Goal: Transaction & Acquisition: Purchase product/service

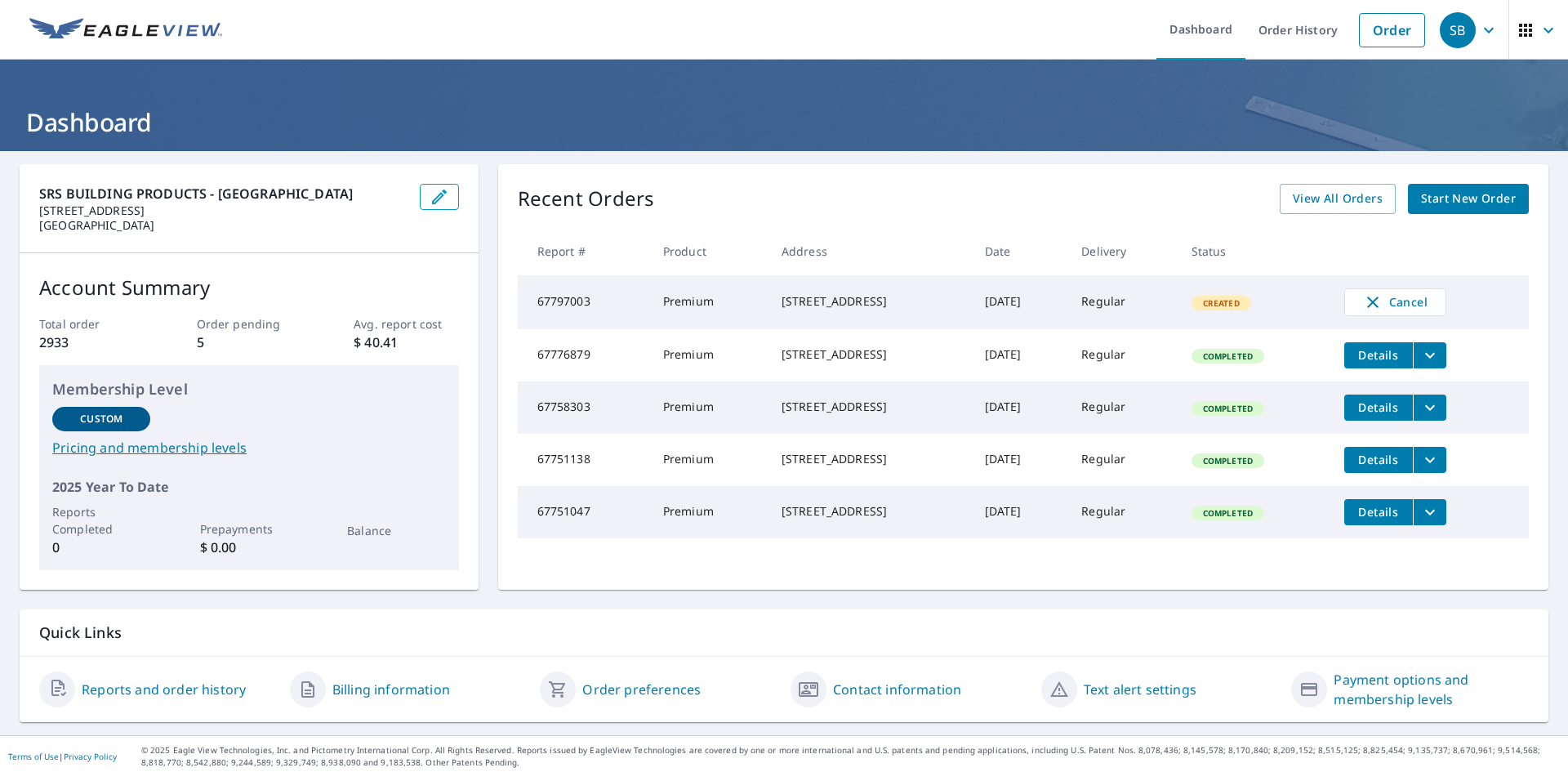
click at [1444, 197] on span "Start New Order" at bounding box center [1468, 199] width 95 height 21
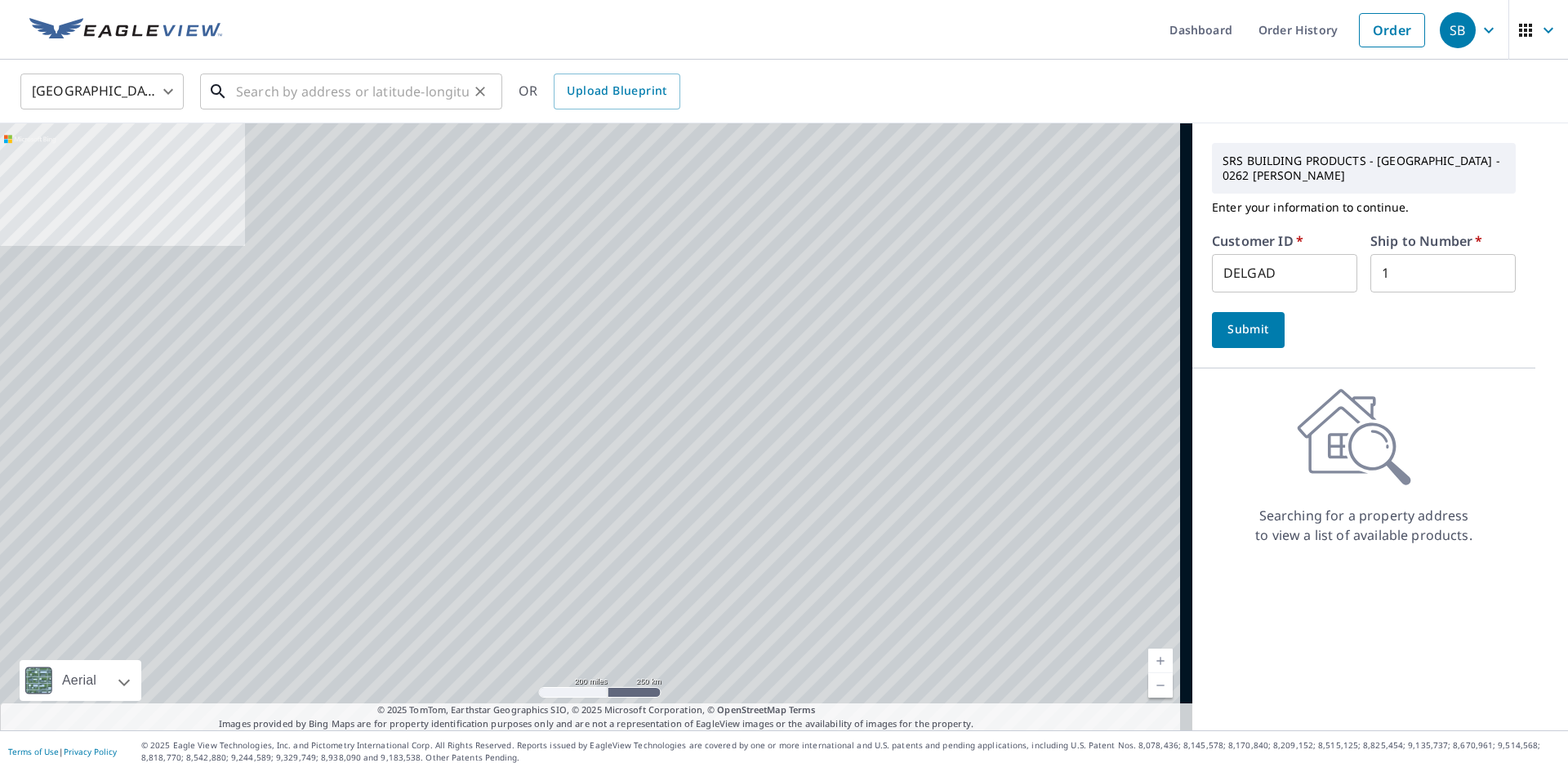
click at [342, 102] on input "text" at bounding box center [352, 91] width 233 height 45
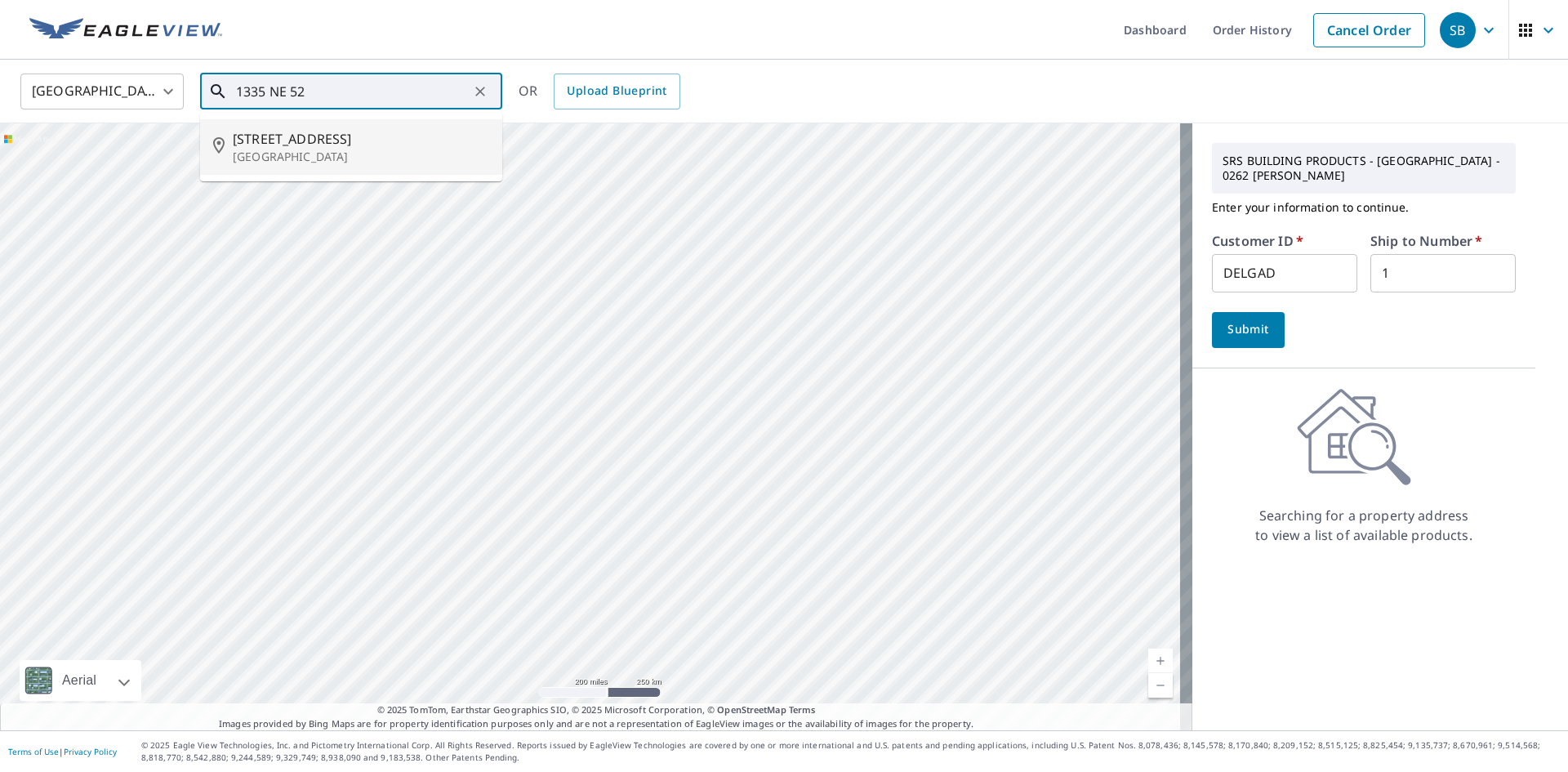
click at [331, 158] on p "[GEOGRAPHIC_DATA]" at bounding box center [361, 157] width 257 height 17
type input "[STREET_ADDRESS]"
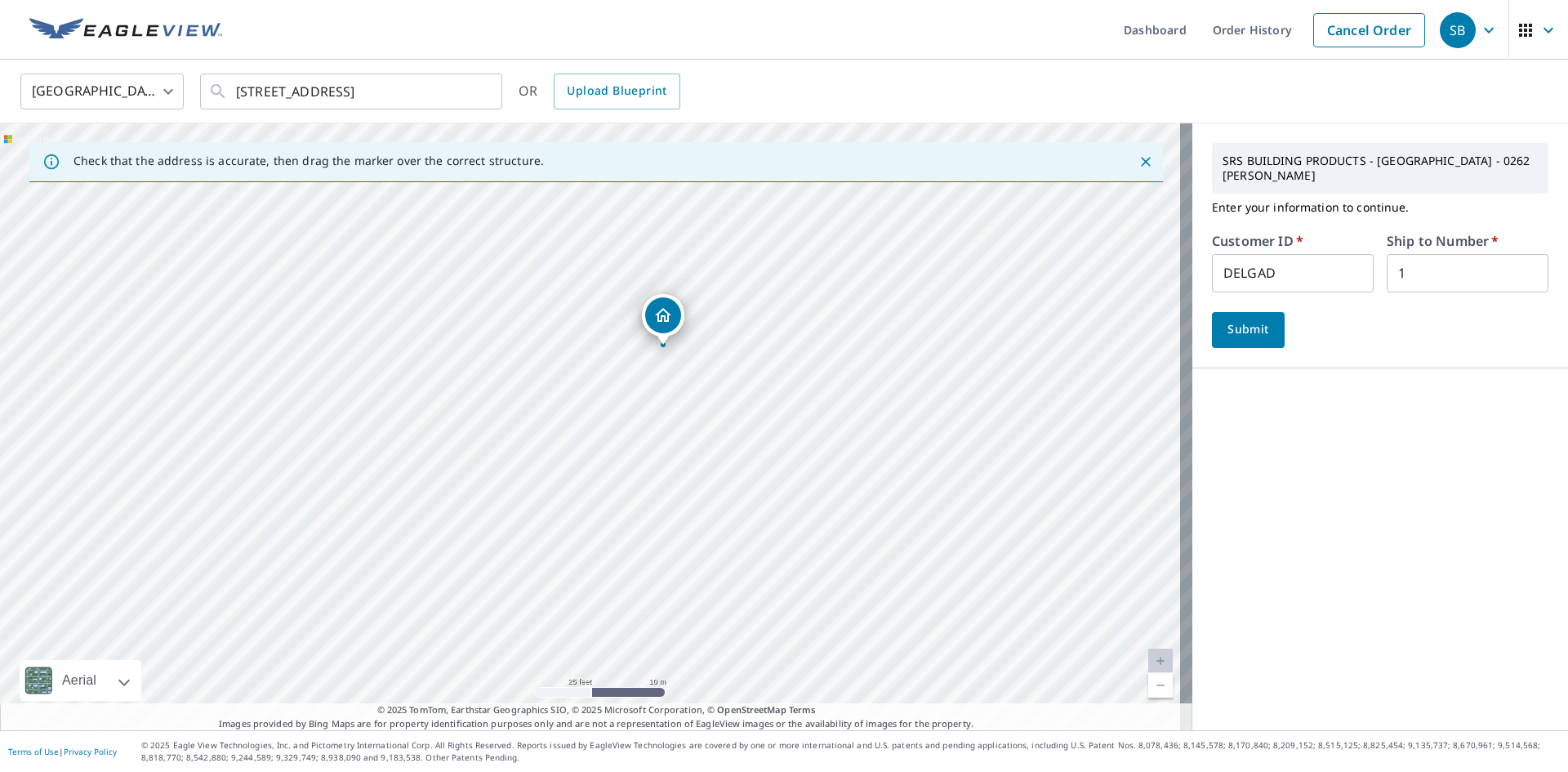
click at [1240, 320] on span "Submit" at bounding box center [1248, 329] width 46 height 21
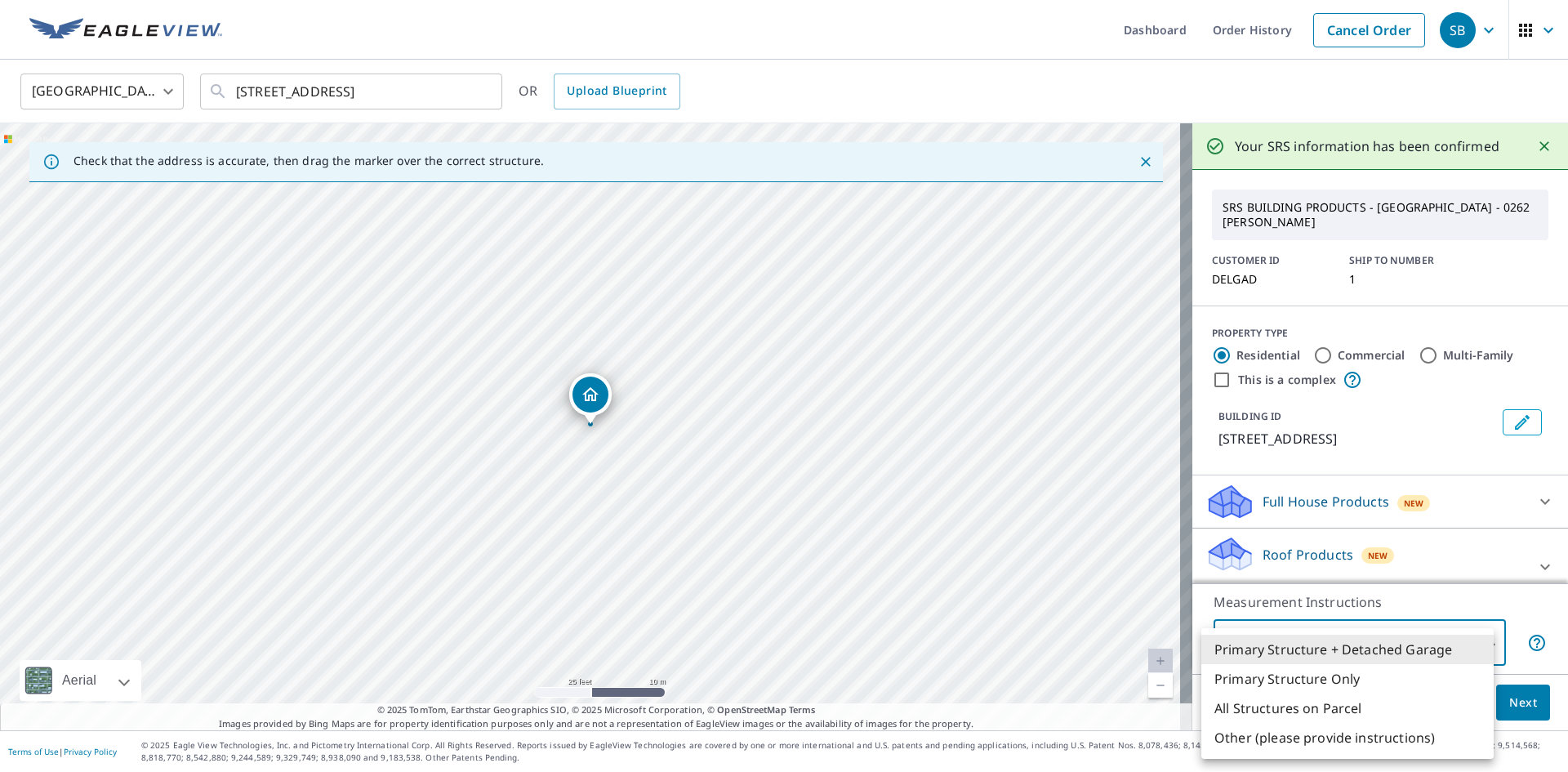
click at [1480, 637] on body "SB SB Dashboard Order History Cancel Order SB [GEOGRAPHIC_DATA] [GEOGRAPHIC_DAT…" at bounding box center [784, 386] width 1568 height 772
click at [1353, 680] on li "Primary Structure Only" at bounding box center [1348, 680] width 292 height 30
type input "2"
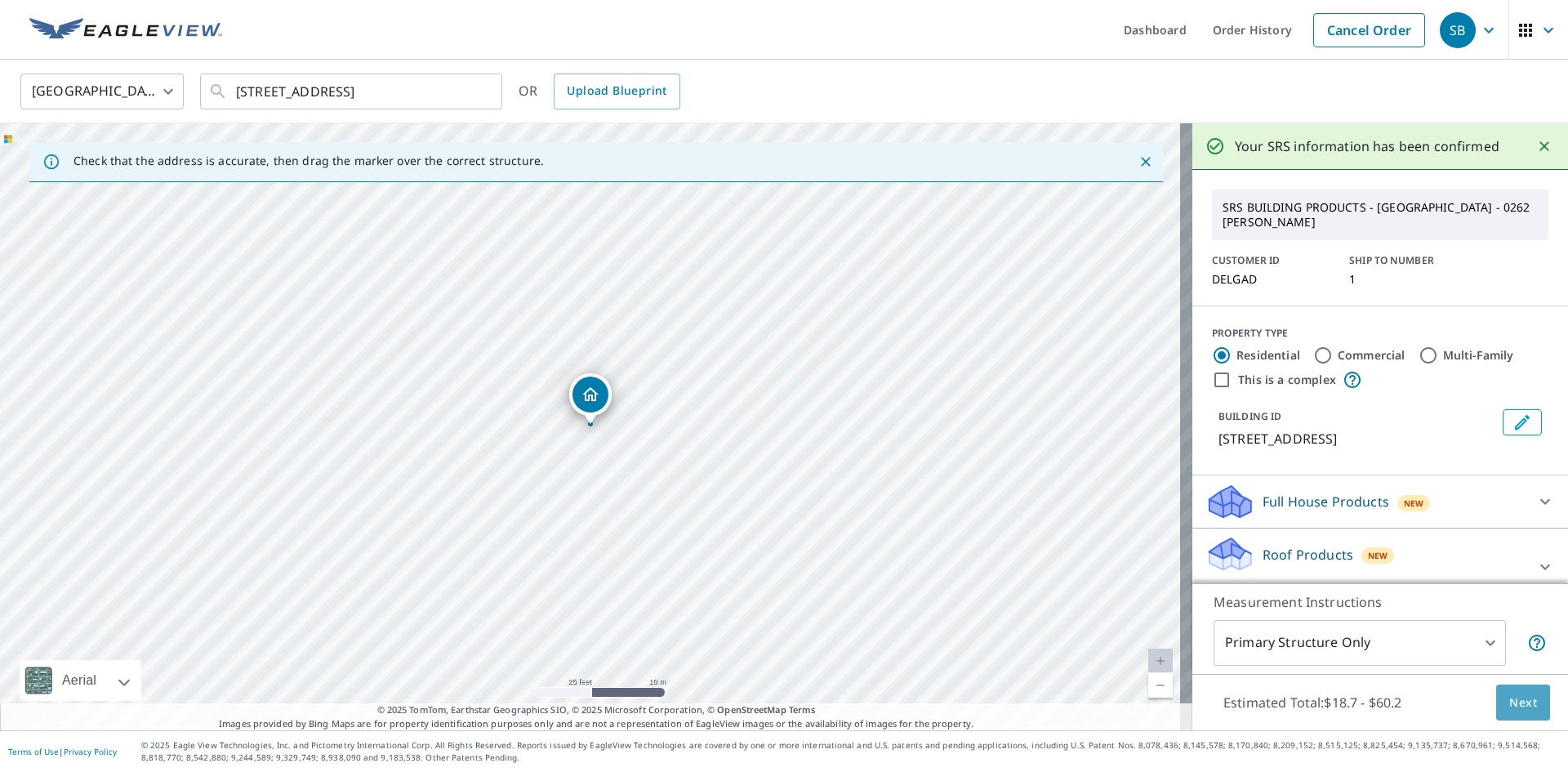
click at [1518, 706] on span "Next" at bounding box center [1523, 703] width 28 height 21
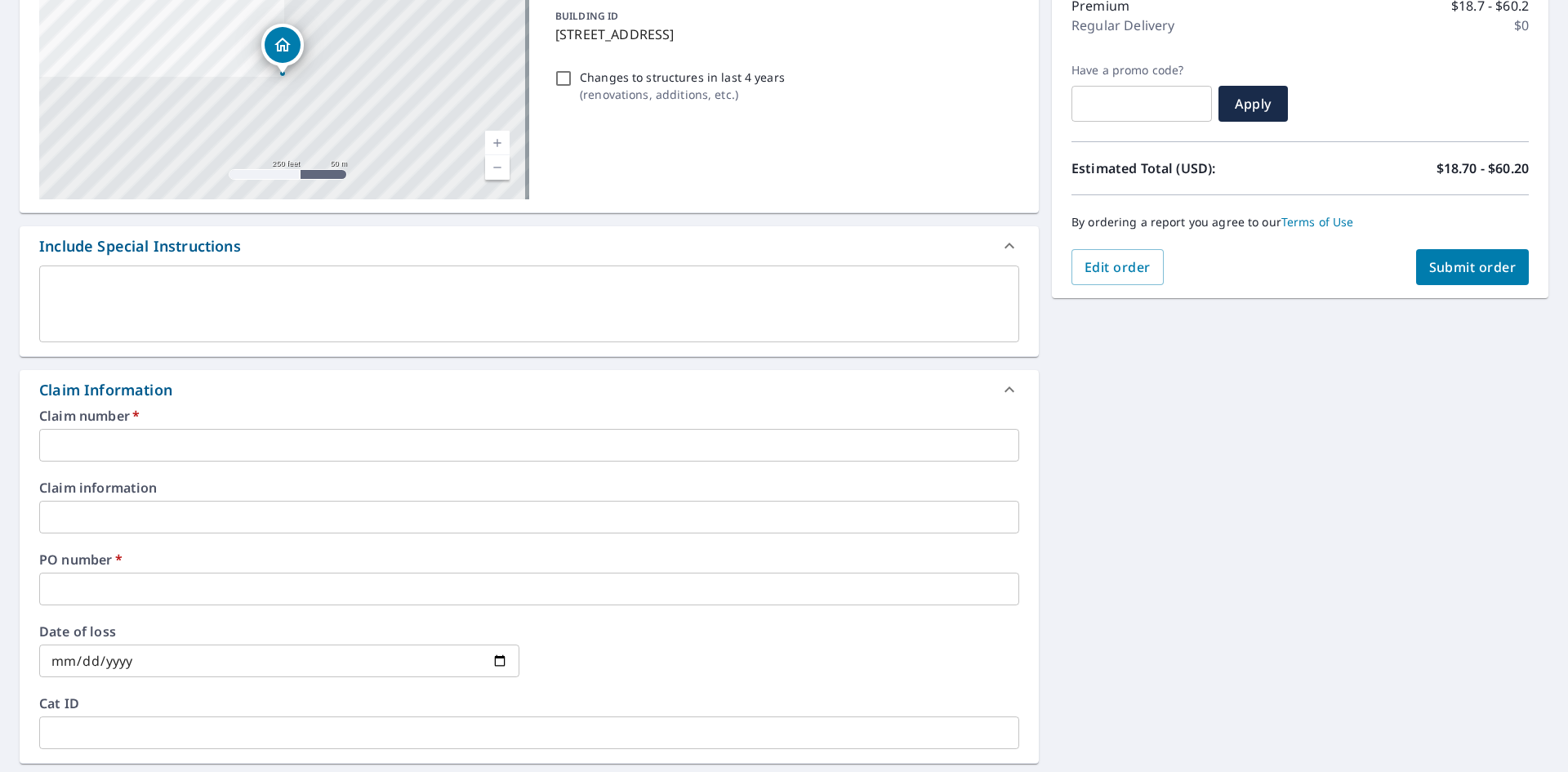
scroll to position [245, 0]
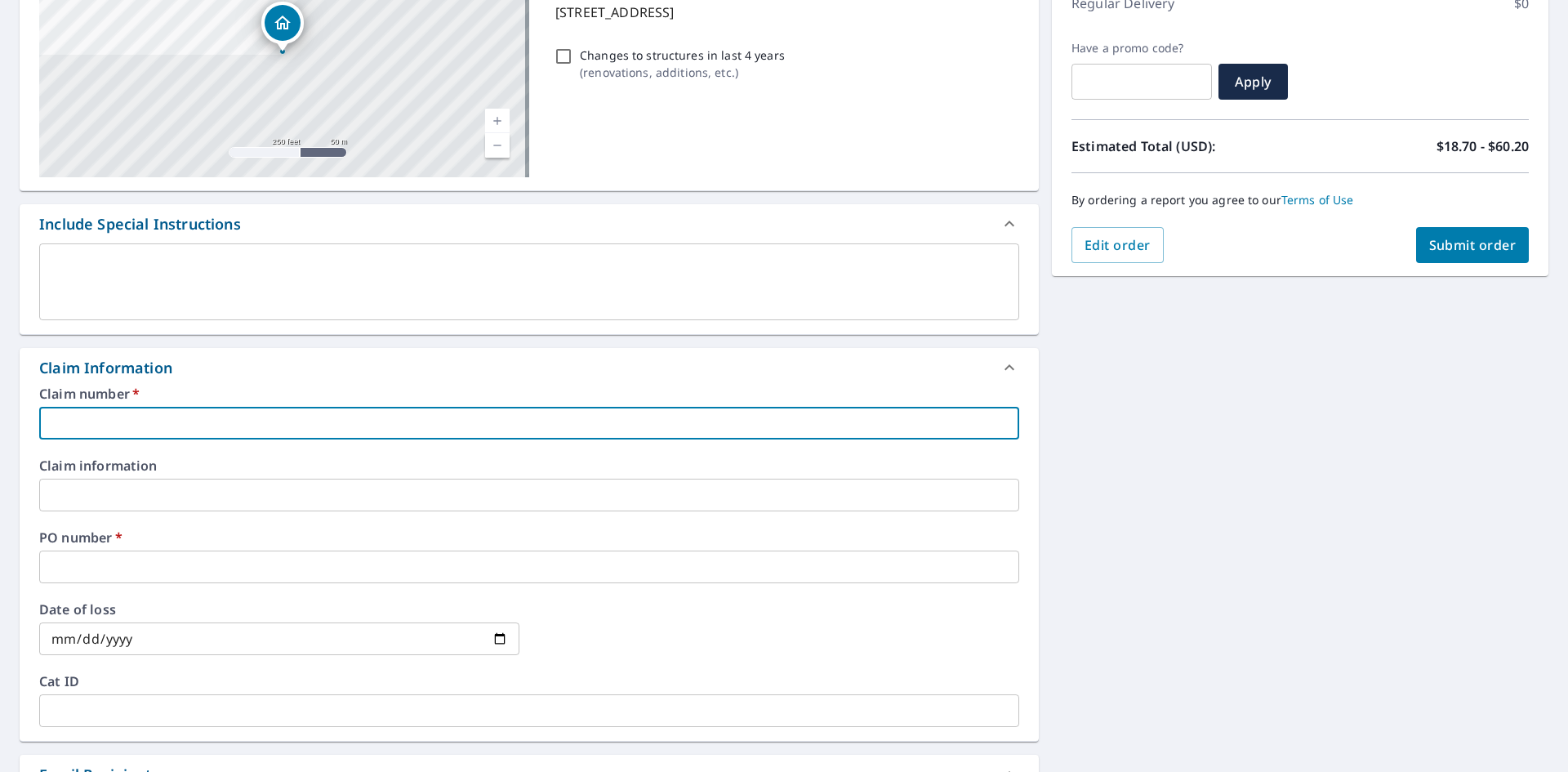
click at [220, 427] on input "text" at bounding box center [528, 424] width 980 height 33
type input "DELGAD"
checkbox input "true"
click at [139, 564] on input "text" at bounding box center [528, 567] width 980 height 33
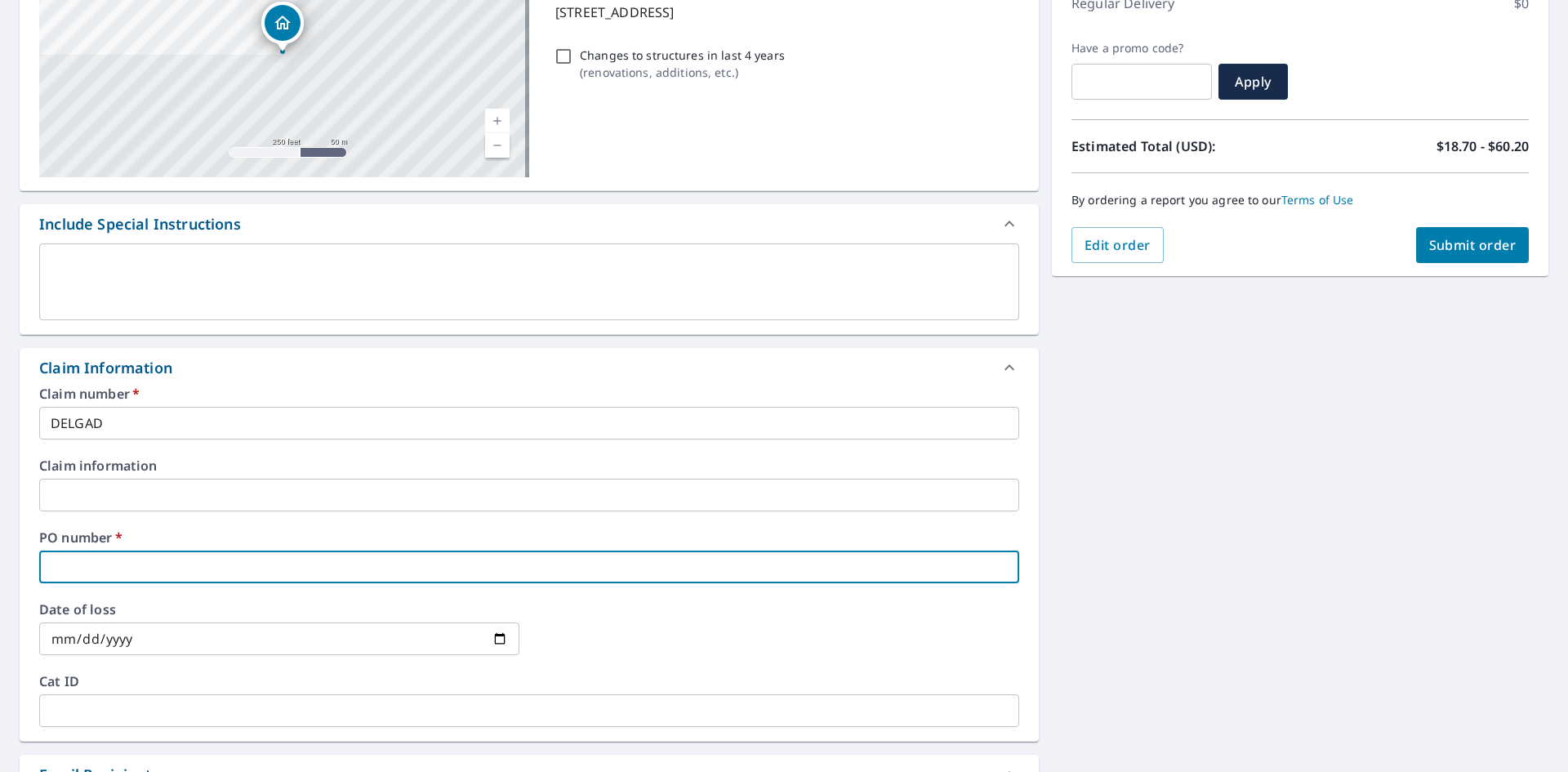
type input "1"
checkbox input "true"
type input "13"
checkbox input "true"
type input "133"
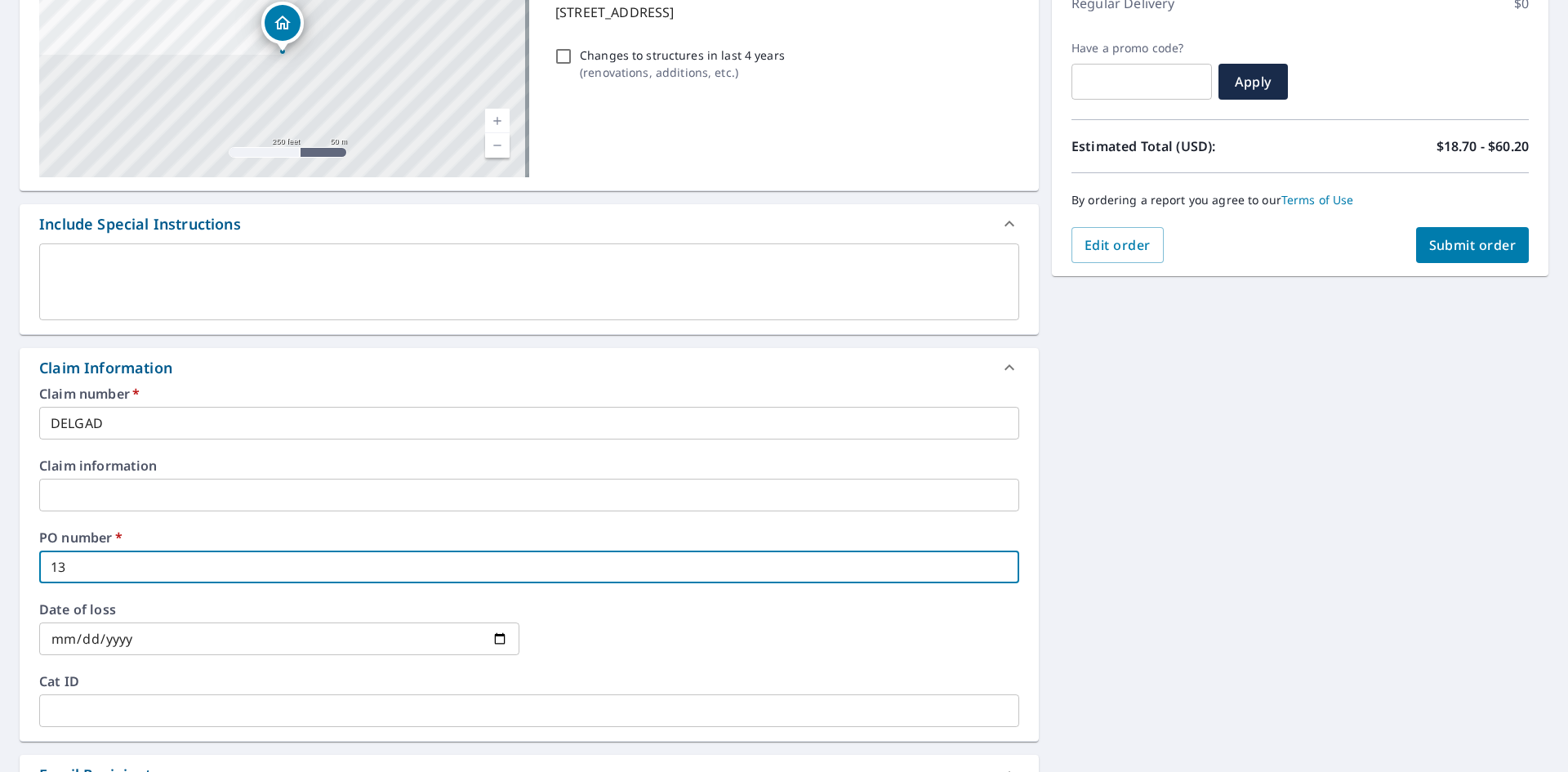
checkbox input "true"
type input "1335"
checkbox input "true"
type input "1335"
checkbox input "true"
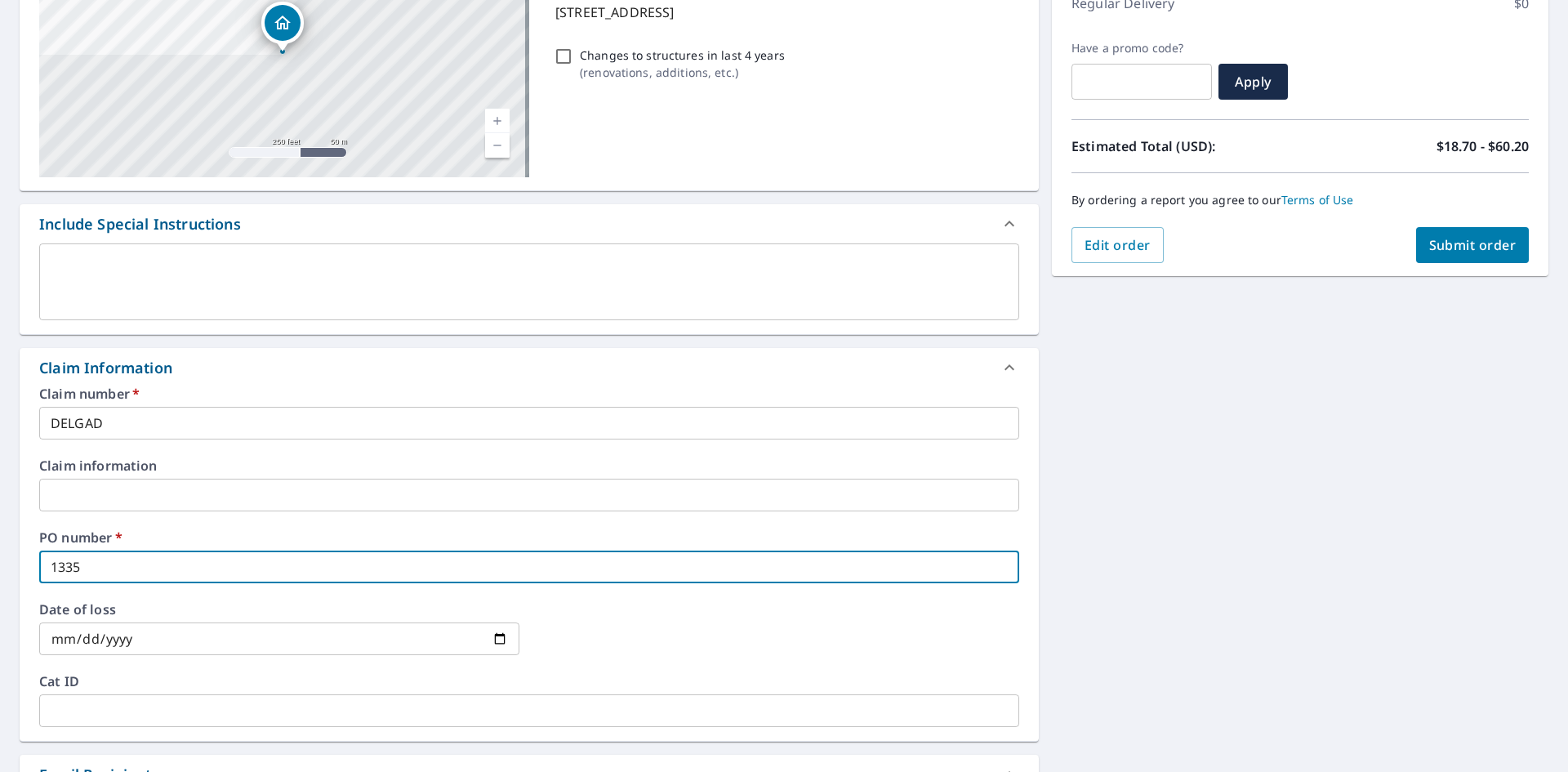
type input "1335 N"
checkbox input "true"
type input "1335 NE"
checkbox input "true"
type input "1335 NE"
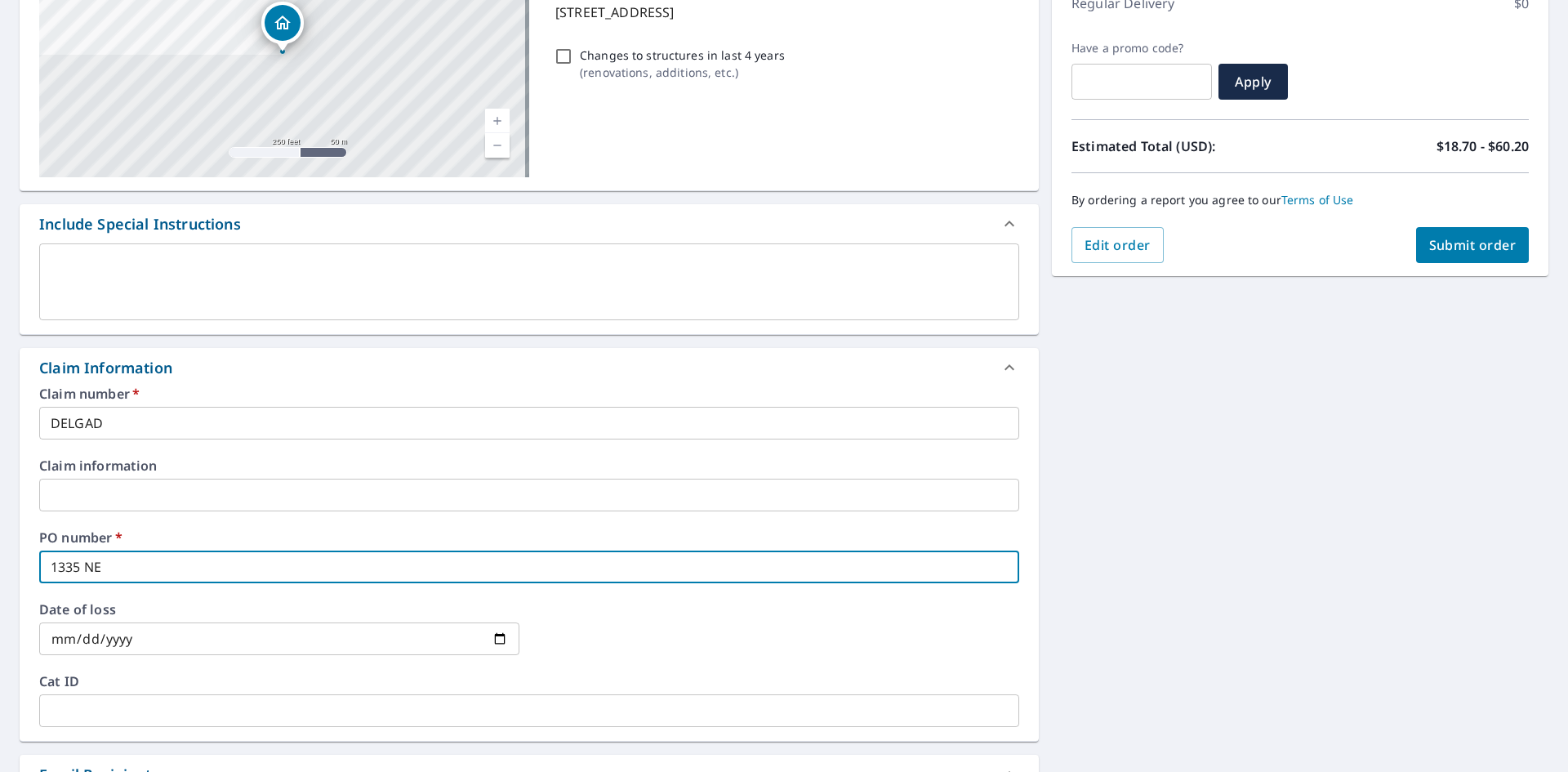
checkbox input "true"
type input "1335 NE 5"
checkbox input "true"
type input "1335 NE 52"
checkbox input "true"
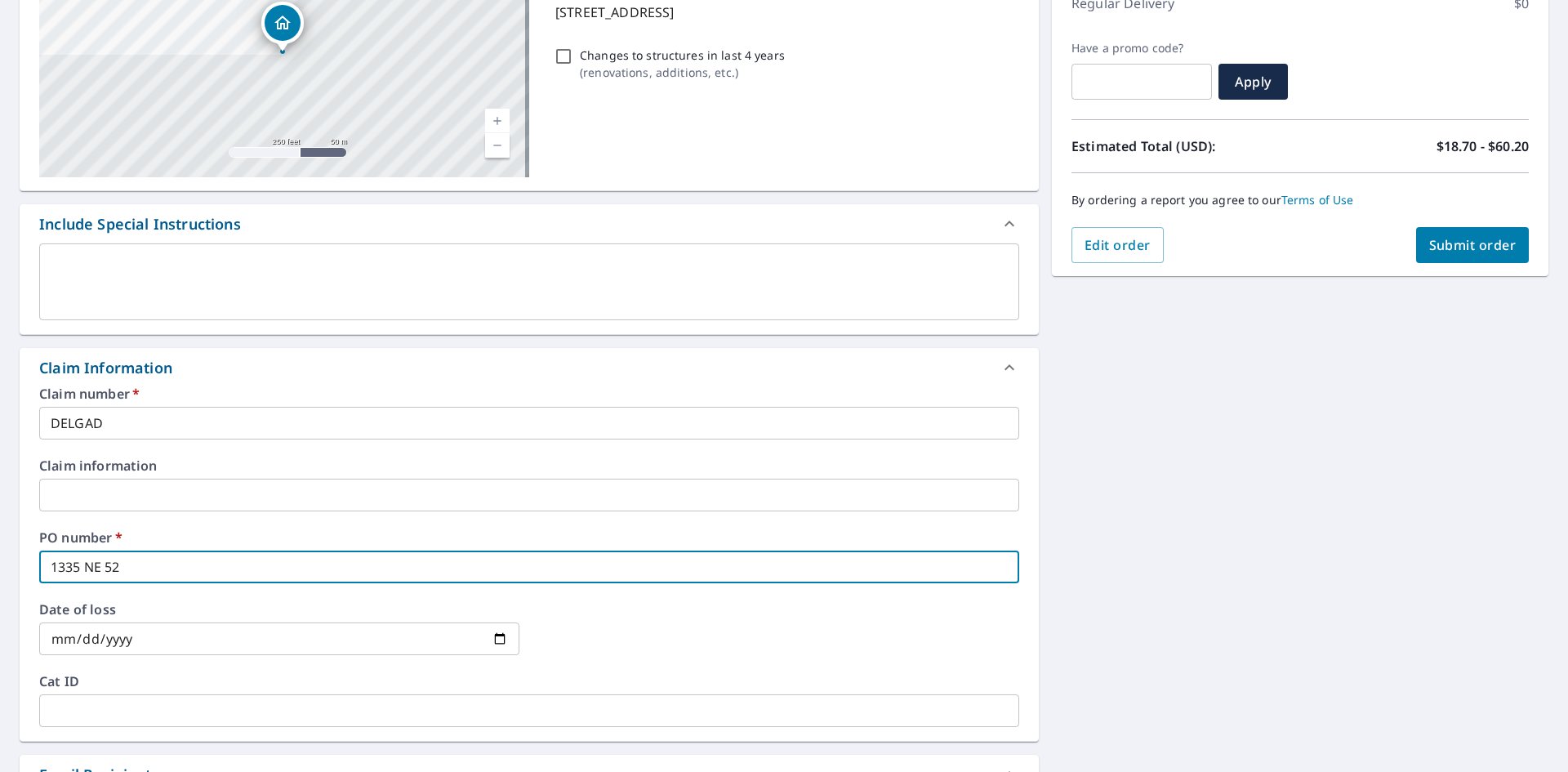
type input "1335 NE 52N"
checkbox input "true"
type input "1335 NE 52ND"
checkbox input "true"
type input "1335 NE 52ND"
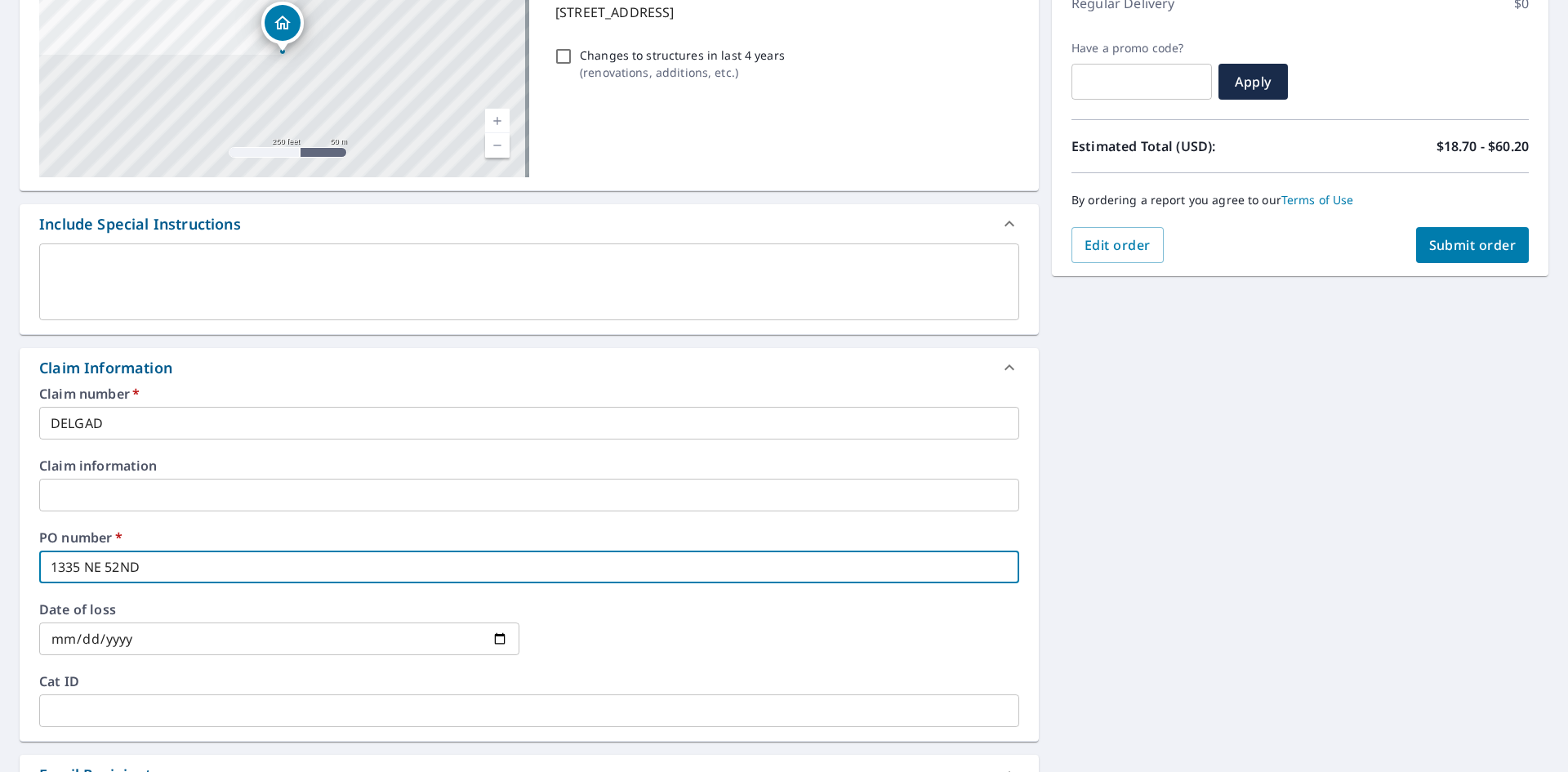
checkbox input "true"
type input "1335 NE 52ND E"
checkbox input "true"
type input "1335 NE 52ND"
checkbox input "true"
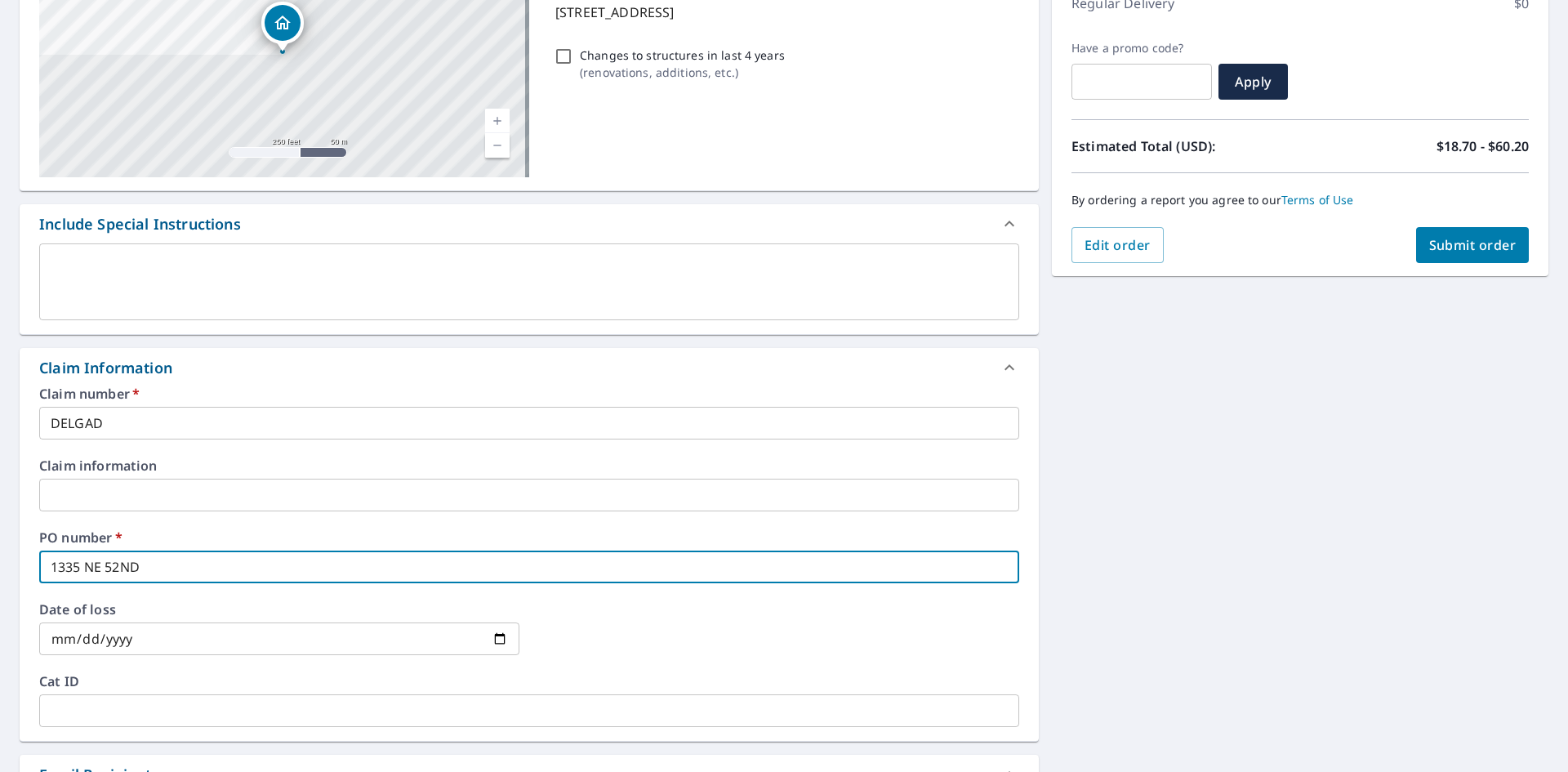
type input "1335 NE 52ND A"
checkbox input "true"
type input "[STREET_ADDRESS]"
checkbox input "true"
type input "[STREET_ADDRESS]"
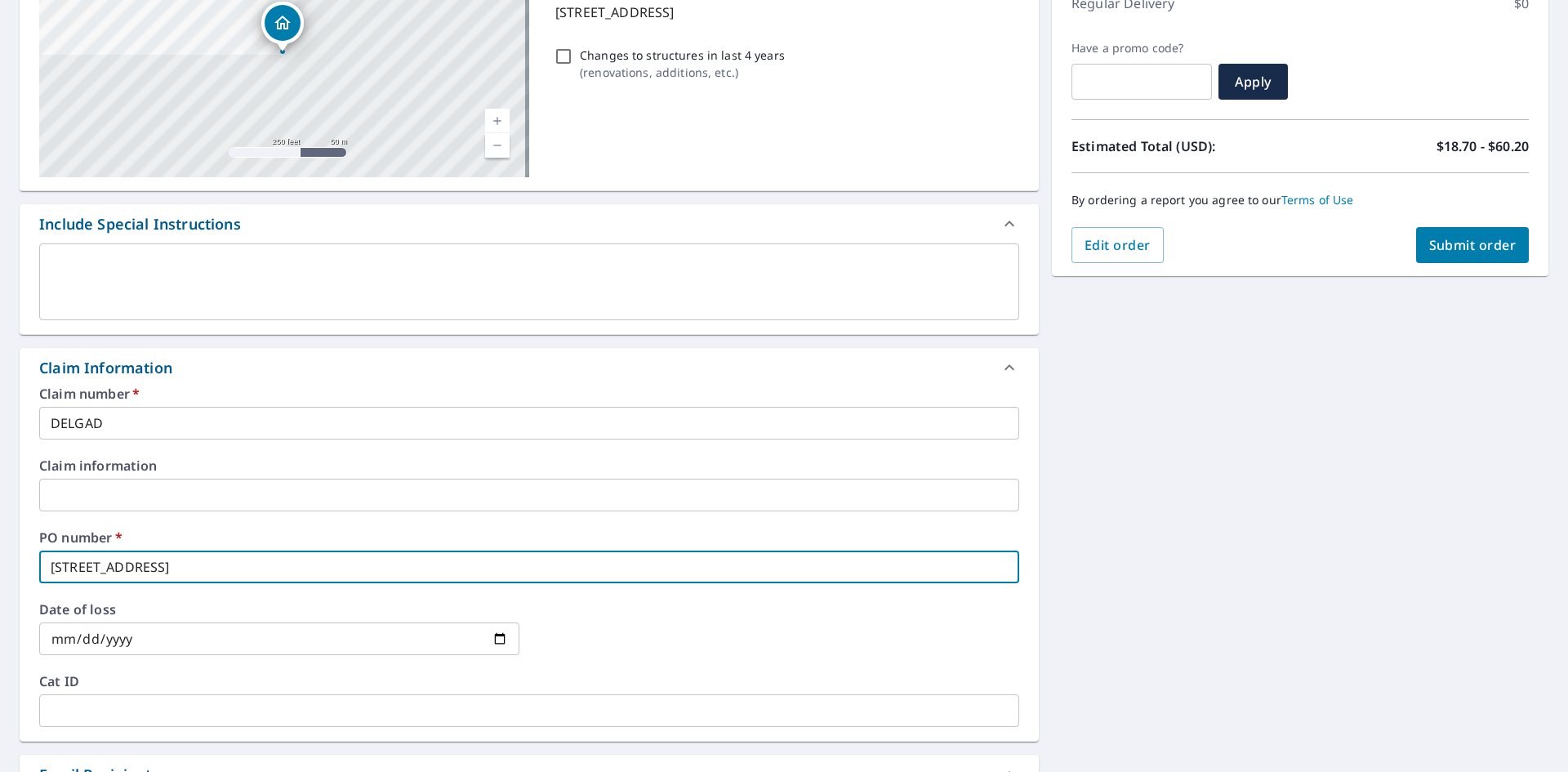
checkbox input "true"
type input "[STREET_ADDRESS]"
click at [1003, 368] on icon at bounding box center [1009, 367] width 20 height 20
checkbox input "true"
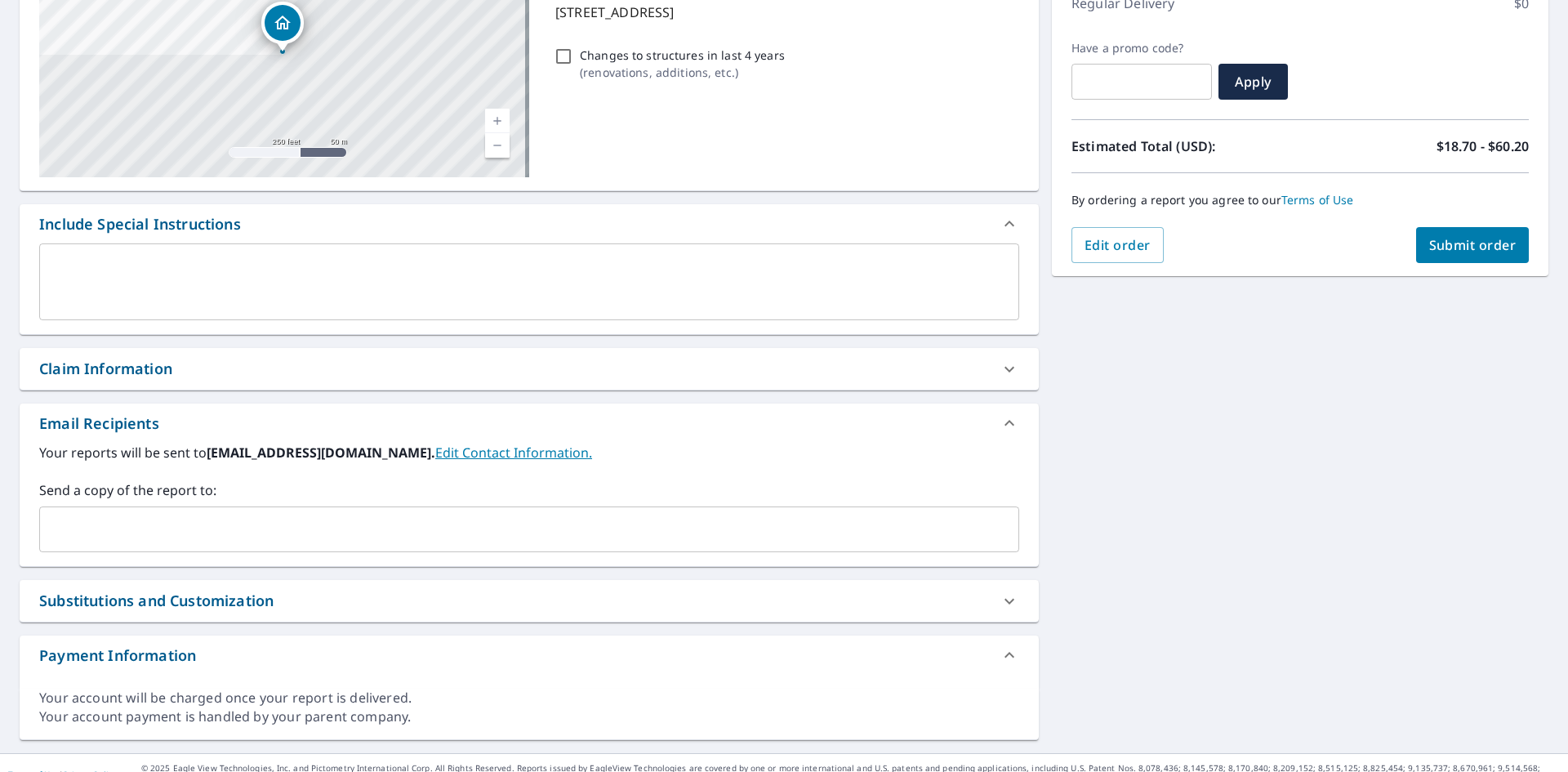
click at [115, 272] on textarea at bounding box center [529, 282] width 957 height 46
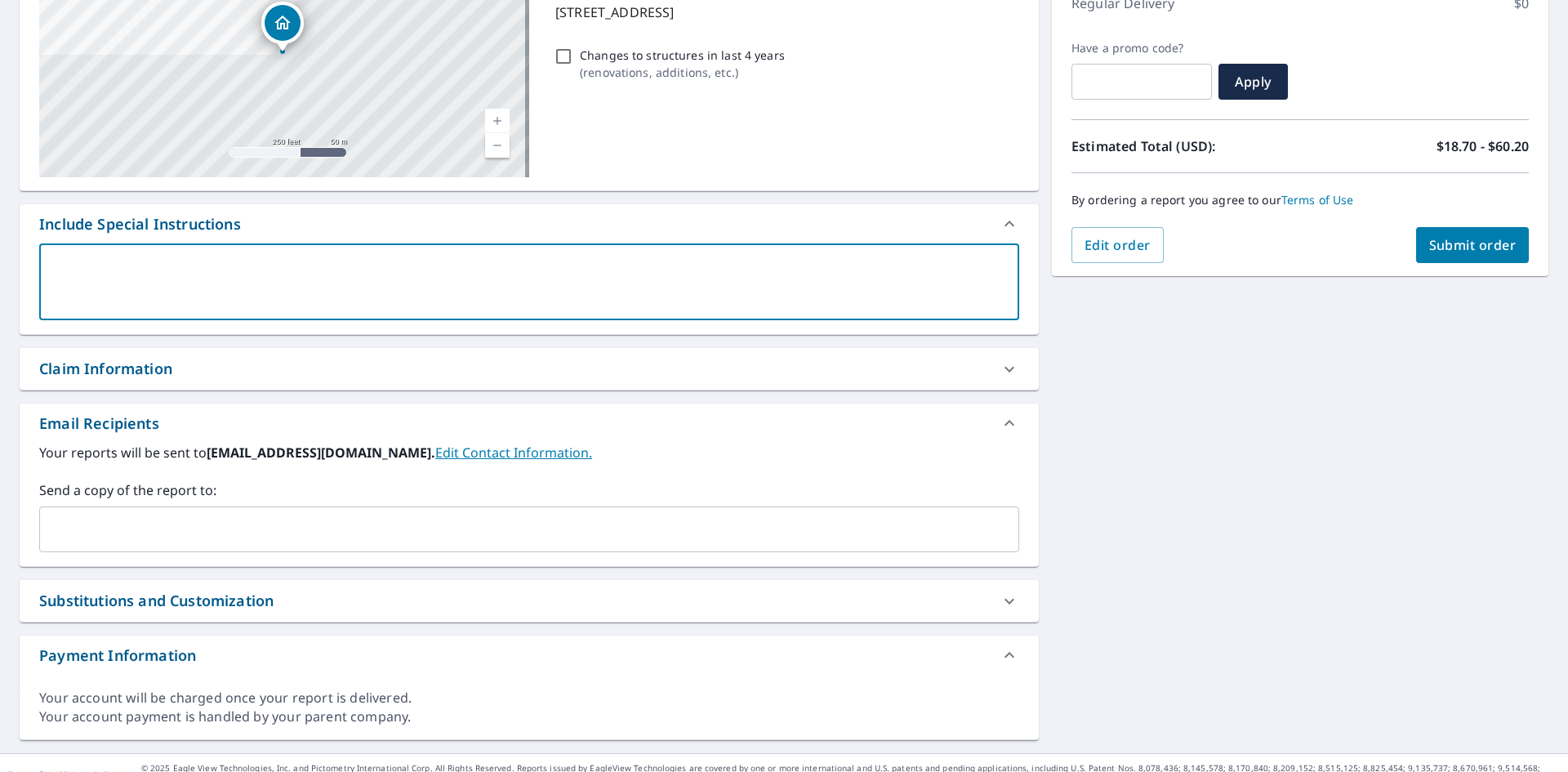
paste textarea "[EMAIL_ADDRESS][DOMAIN_NAME]; [EMAIL_ADDRESS][DOMAIN_NAME]; [EMAIL_ADDRESS][DOM…"
type textarea "[EMAIL_ADDRESS][DOMAIN_NAME]; [EMAIL_ADDRESS][DOMAIN_NAME]; [EMAIL_ADDRESS][DOM…"
type textarea "x"
checkbox input "true"
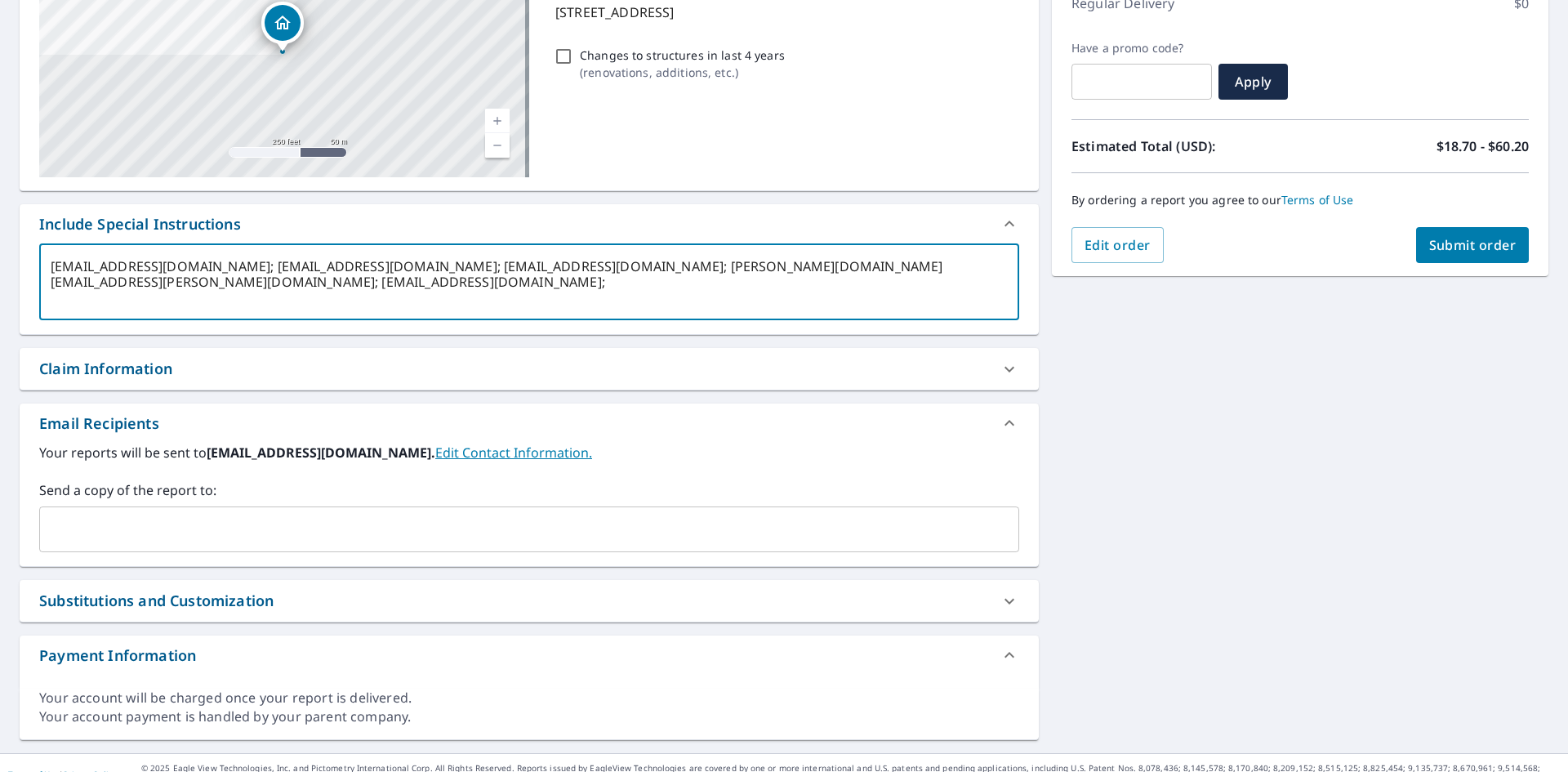
drag, startPoint x: 267, startPoint y: 263, endPoint x: 53, endPoint y: 272, distance: 214.2
click at [53, 272] on textarea "[EMAIL_ADDRESS][DOMAIN_NAME]; [EMAIL_ADDRESS][DOMAIN_NAME]; [EMAIL_ADDRESS][DOM…" at bounding box center [529, 282] width 957 height 46
type textarea "; [EMAIL_ADDRESS][DOMAIN_NAME]; [EMAIL_ADDRESS][DOMAIN_NAME]; [PERSON_NAME][DOM…"
type textarea "x"
type input "[EMAIL_ADDRESS][DOMAIN_NAME]"
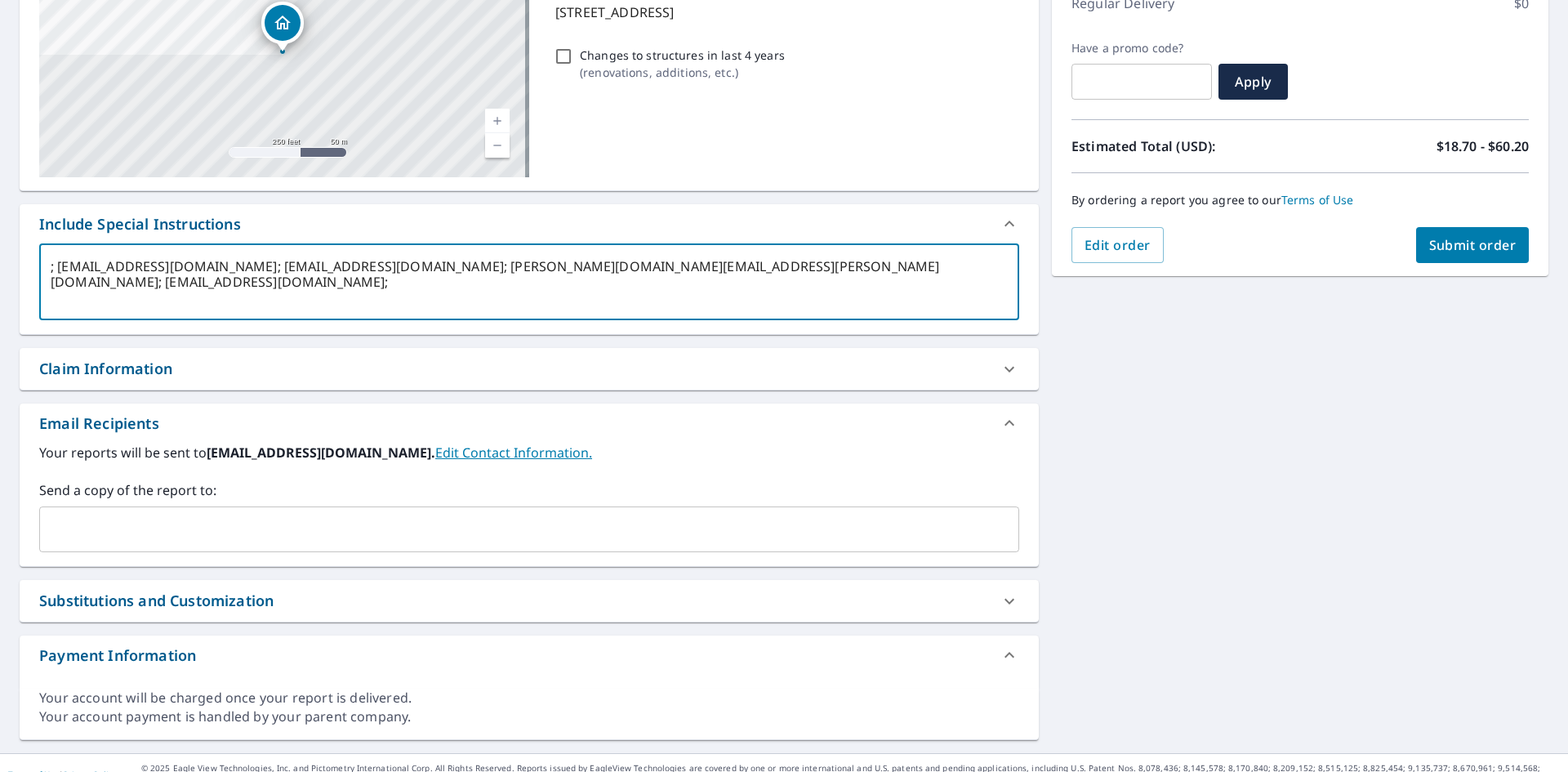
checkbox input "true"
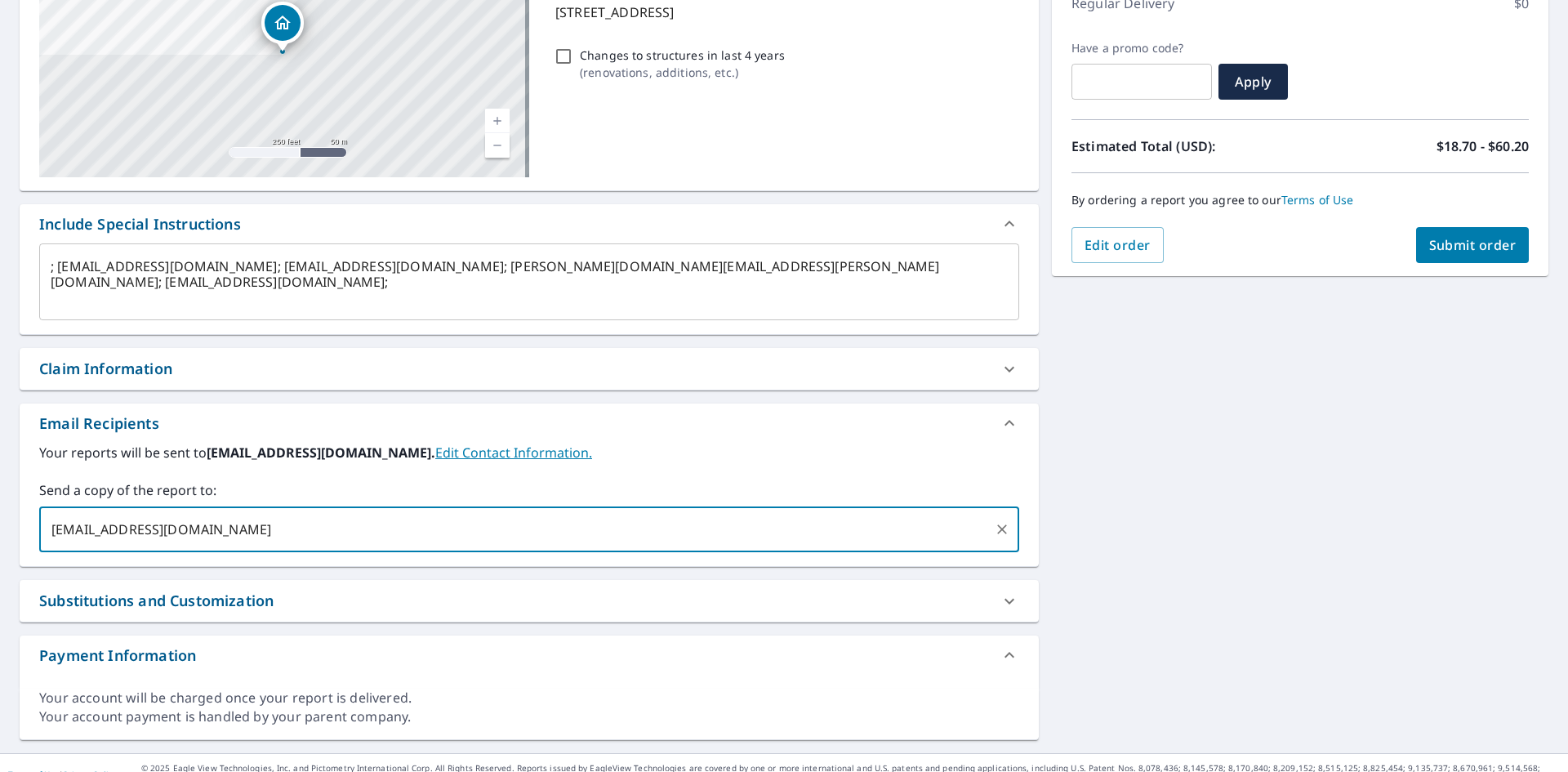
type textarea "x"
checkbox input "true"
type textarea "x"
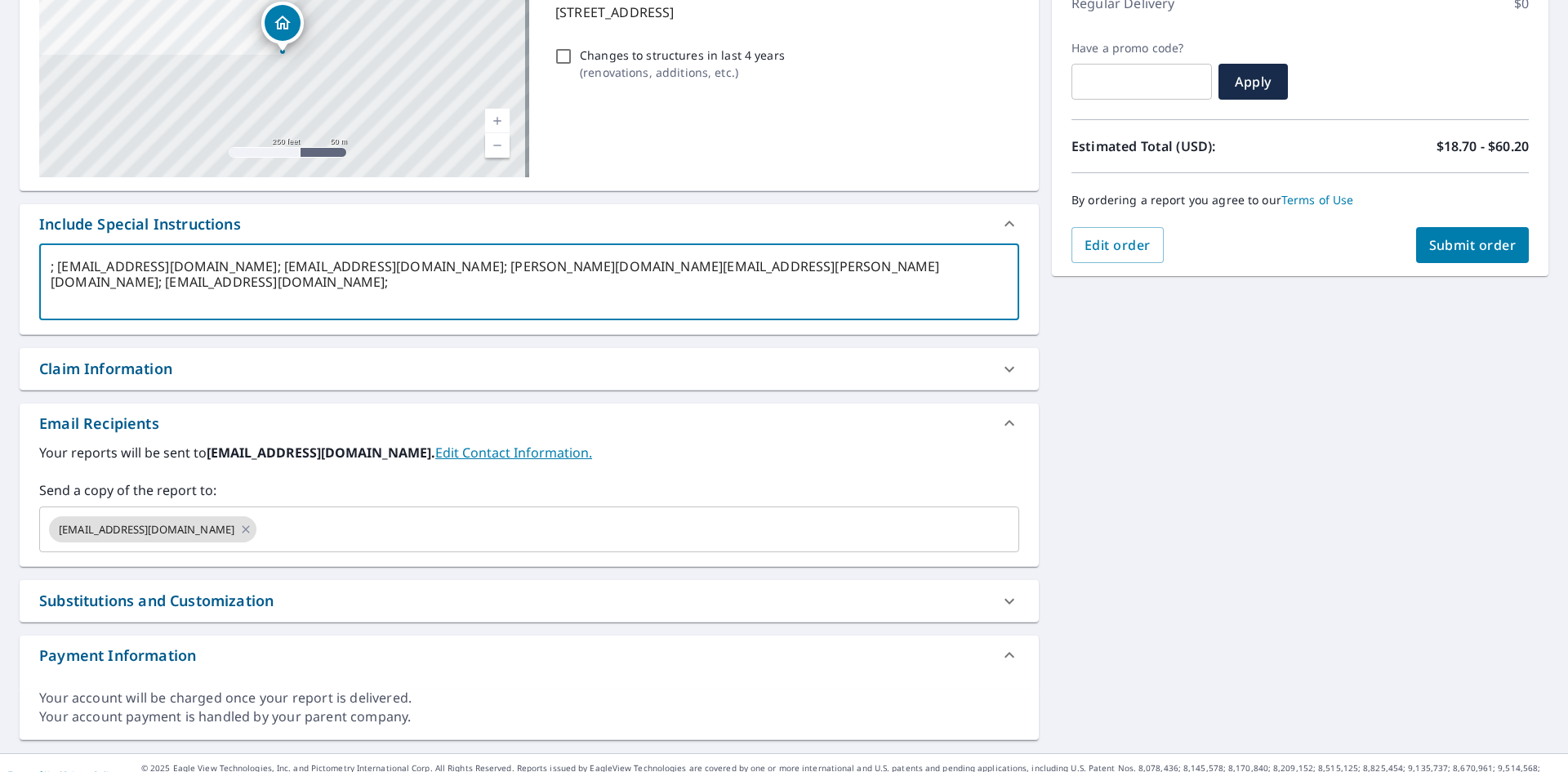
drag, startPoint x: 252, startPoint y: 270, endPoint x: 104, endPoint y: 277, distance: 148.2
click at [72, 285] on textarea "; [EMAIL_ADDRESS][DOMAIN_NAME]; [EMAIL_ADDRESS][DOMAIN_NAME]; [PERSON_NAME][DOM…" at bounding box center [529, 282] width 957 height 46
click at [201, 302] on textarea "; [EMAIL_ADDRESS][DOMAIN_NAME]; [EMAIL_ADDRESS][DOMAIN_NAME]; [PERSON_NAME][DOM…" at bounding box center [529, 282] width 957 height 46
drag, startPoint x: 251, startPoint y: 267, endPoint x: 58, endPoint y: 276, distance: 193.2
click at [58, 276] on textarea "; [EMAIL_ADDRESS][DOMAIN_NAME]; [EMAIL_ADDRESS][DOMAIN_NAME]; [PERSON_NAME][DOM…" at bounding box center [529, 282] width 957 height 46
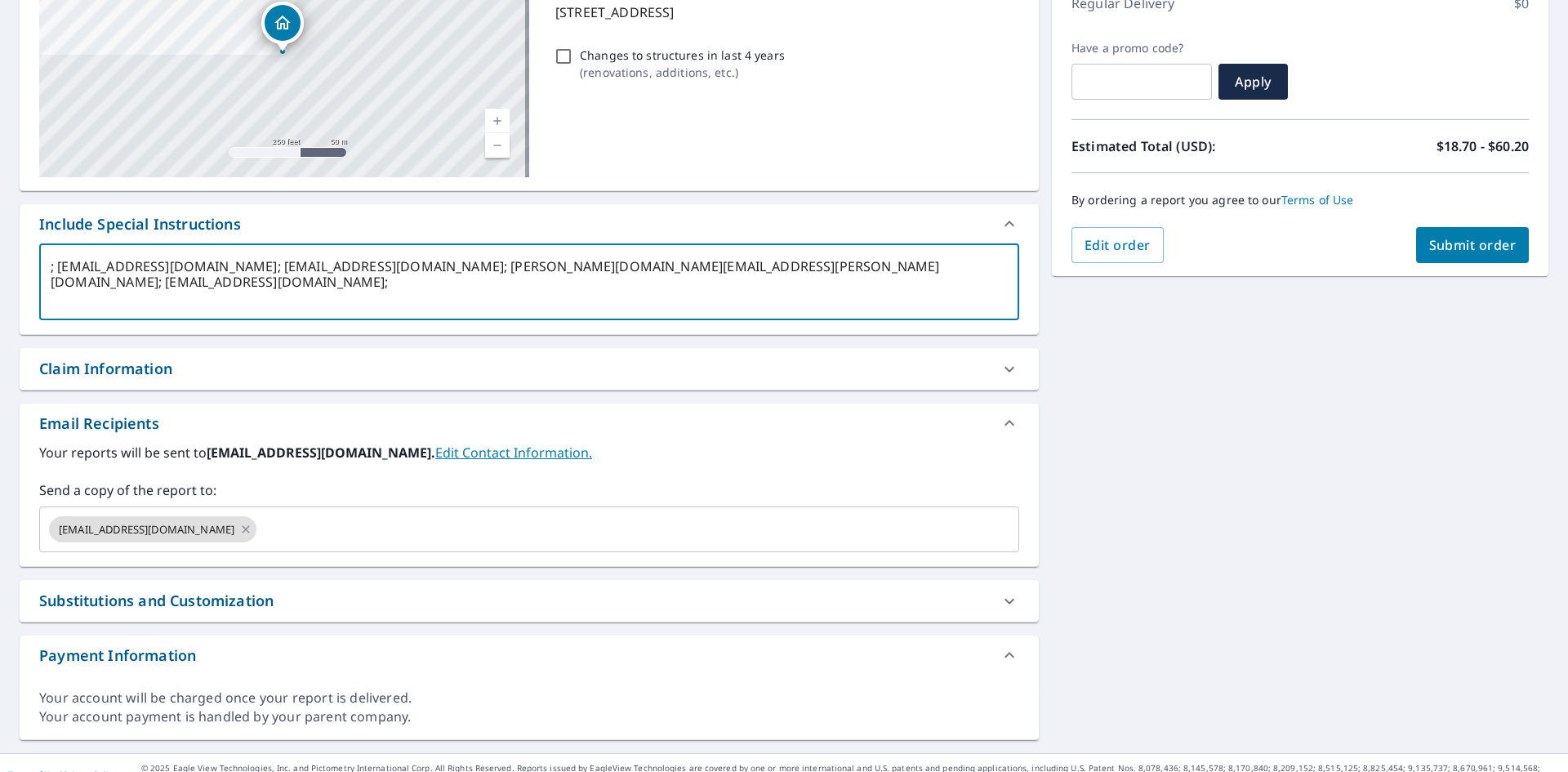
type textarea "; ; [EMAIL_ADDRESS][DOMAIN_NAME]; [PERSON_NAME][DOMAIN_NAME][EMAIL_ADDRESS][PER…"
type textarea "x"
type input "[EMAIL_ADDRESS][DOMAIN_NAME]"
checkbox input "true"
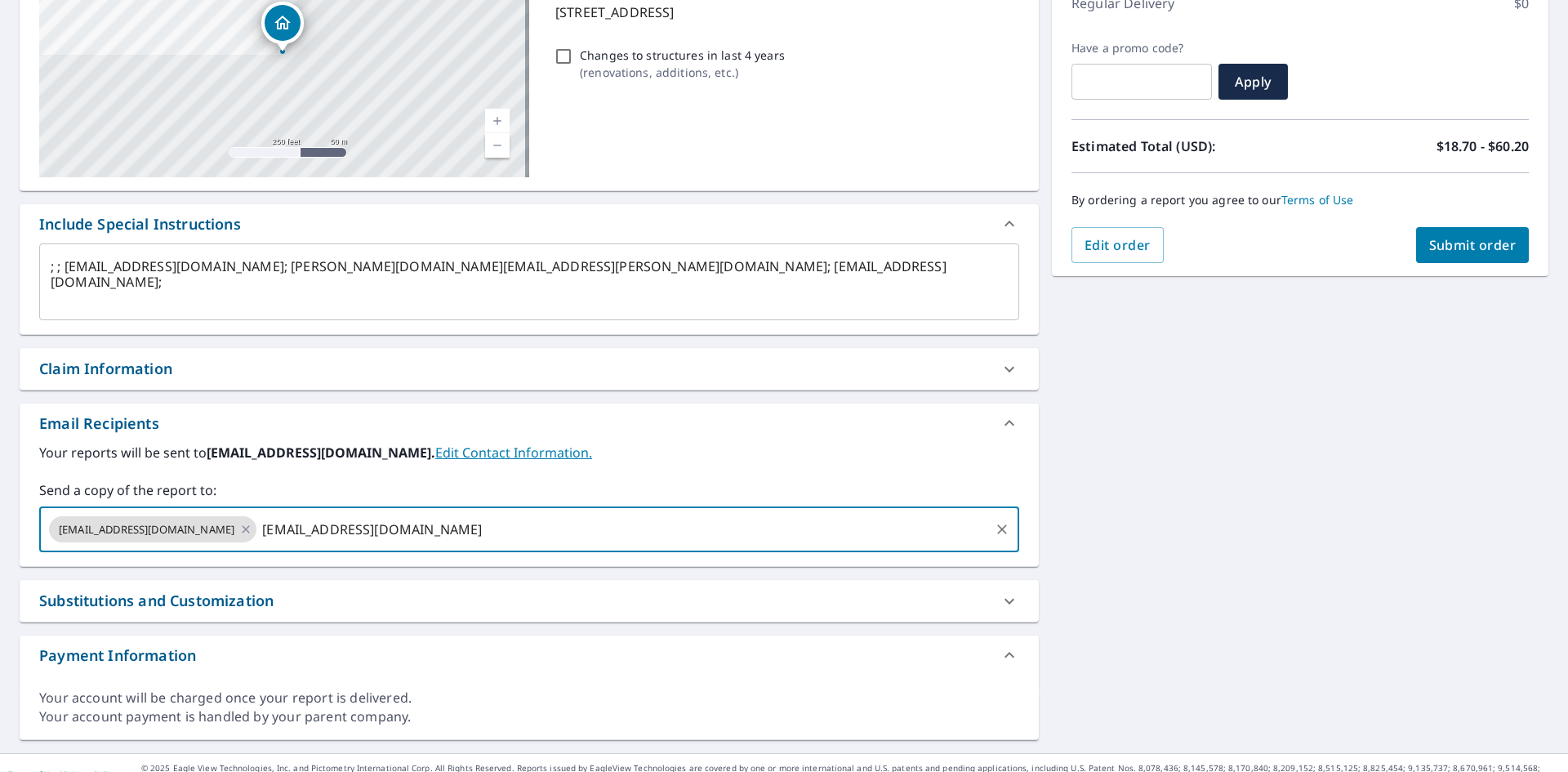
type textarea "x"
checkbox input "true"
type textarea "x"
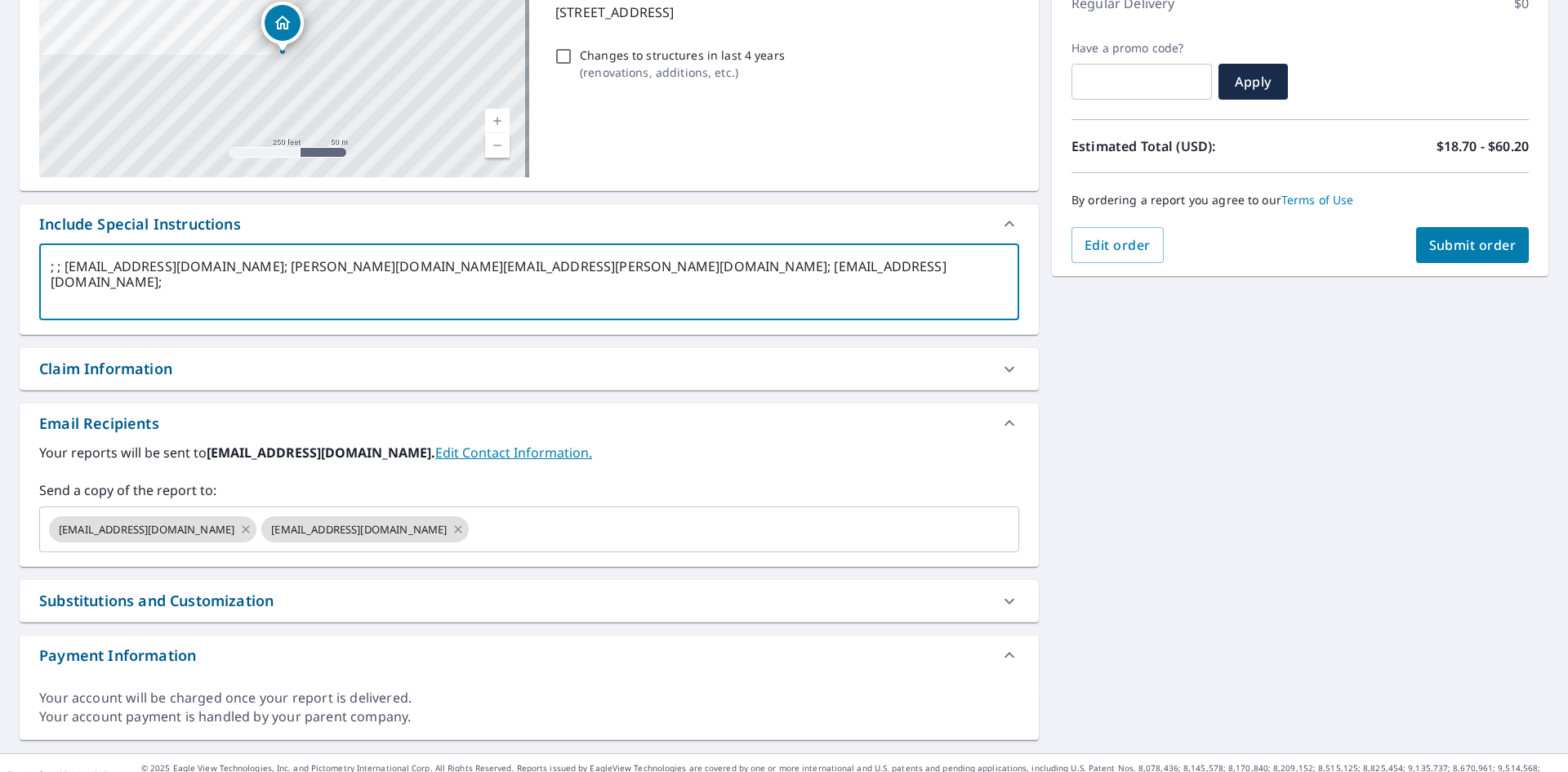
drag, startPoint x: 270, startPoint y: 271, endPoint x: 68, endPoint y: 275, distance: 202.0
click at [68, 275] on textarea "; ; [EMAIL_ADDRESS][DOMAIN_NAME]; [PERSON_NAME][DOMAIN_NAME][EMAIL_ADDRESS][PER…" at bounding box center [529, 282] width 957 height 46
type textarea "; ; ; [PERSON_NAME][EMAIL_ADDRESS][PERSON_NAME][DOMAIN_NAME]; [EMAIL_ADDRESS][D…"
type textarea "x"
type input "[EMAIL_ADDRESS][DOMAIN_NAME]"
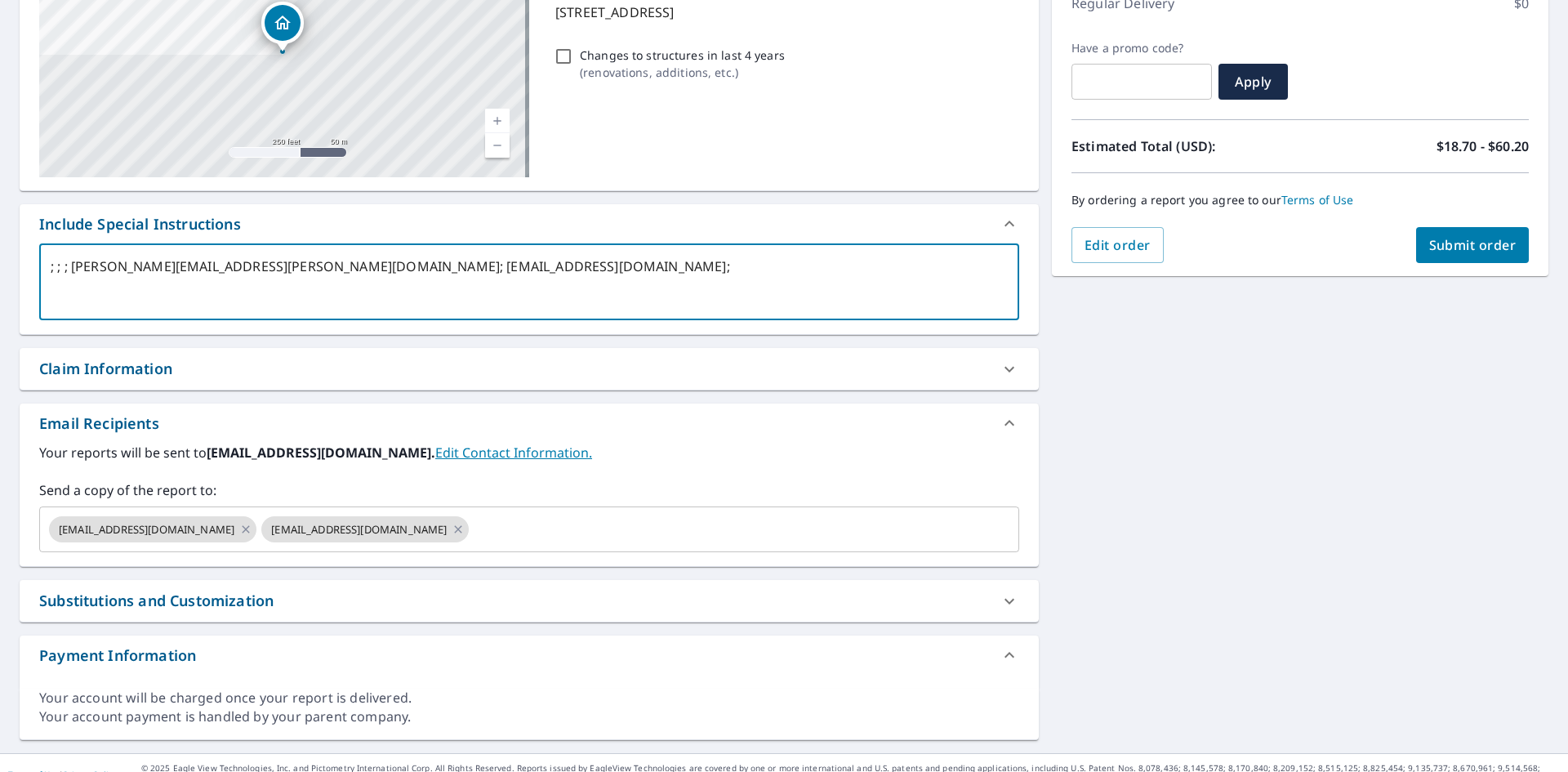
checkbox input "true"
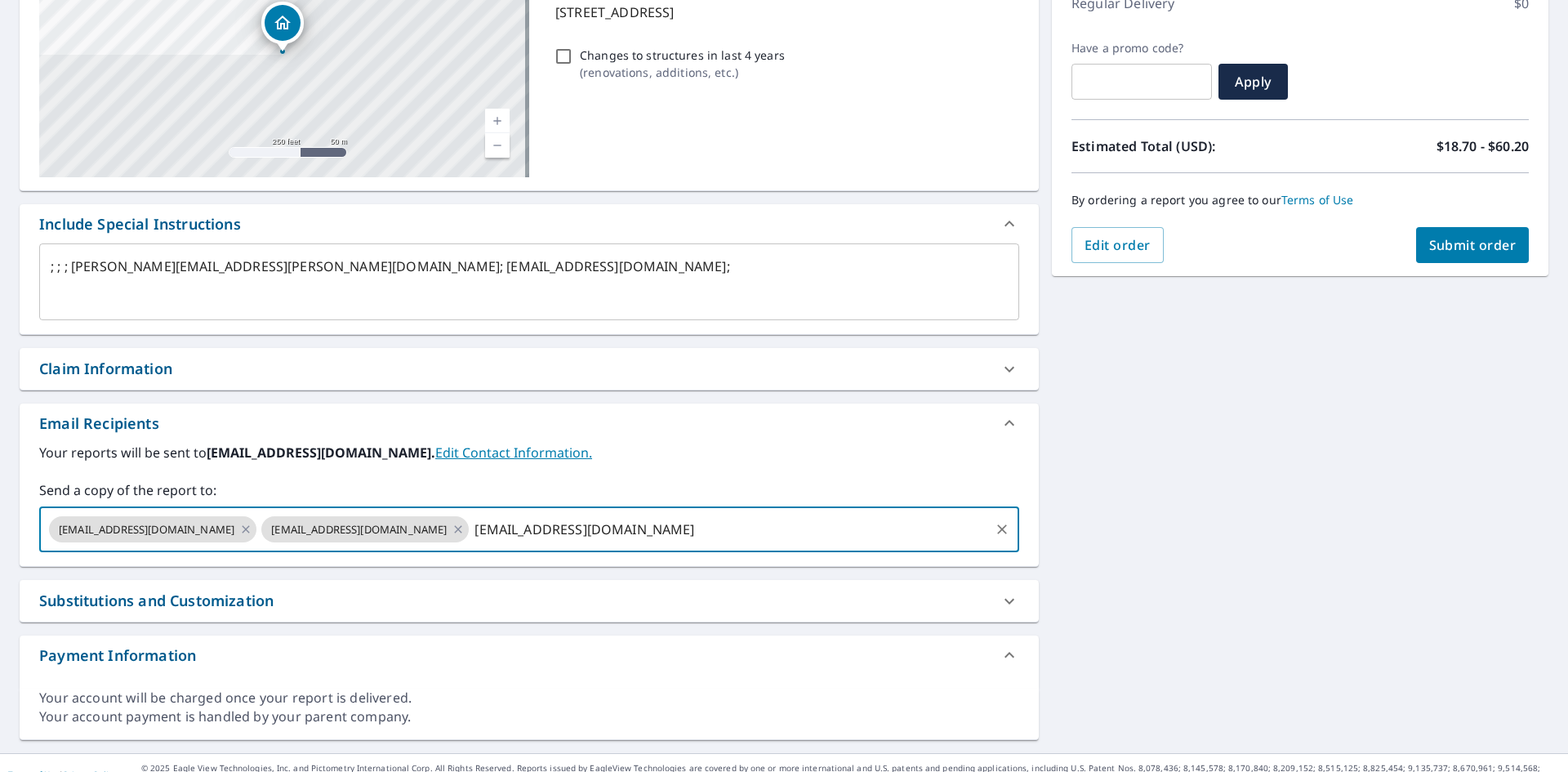
type textarea "x"
checkbox input "true"
type textarea "x"
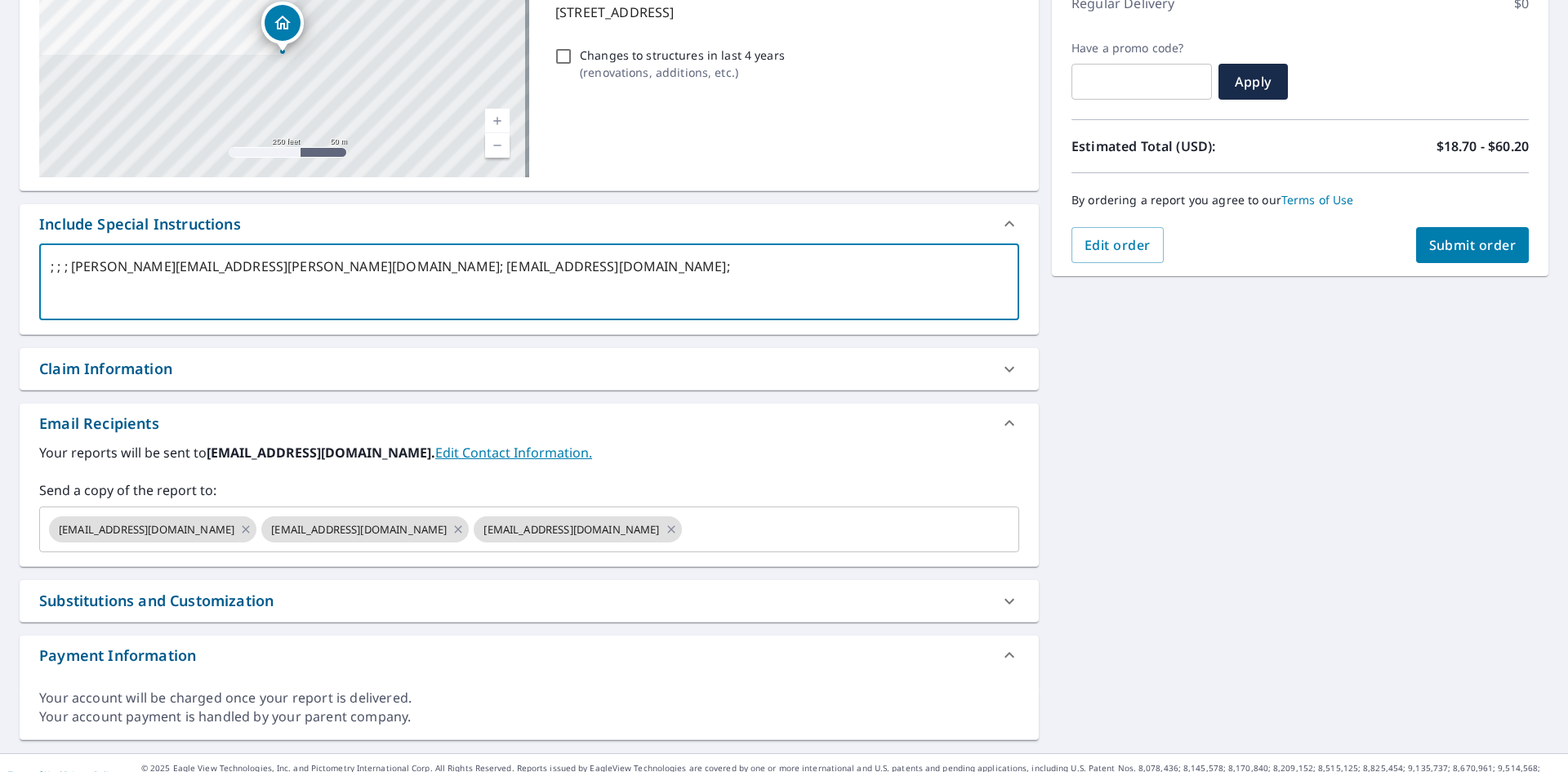
drag, startPoint x: 319, startPoint y: 268, endPoint x: 75, endPoint y: 269, distance: 244.0
click at [75, 269] on textarea "; ; ; [PERSON_NAME][EMAIL_ADDRESS][PERSON_NAME][DOMAIN_NAME]; [EMAIL_ADDRESS][D…" at bounding box center [529, 282] width 957 height 46
type textarea "; ; ; ; [EMAIL_ADDRESS][DOMAIN_NAME];"
type textarea "x"
type input "[PERSON_NAME][EMAIL_ADDRESS][PERSON_NAME][DOMAIN_NAME]"
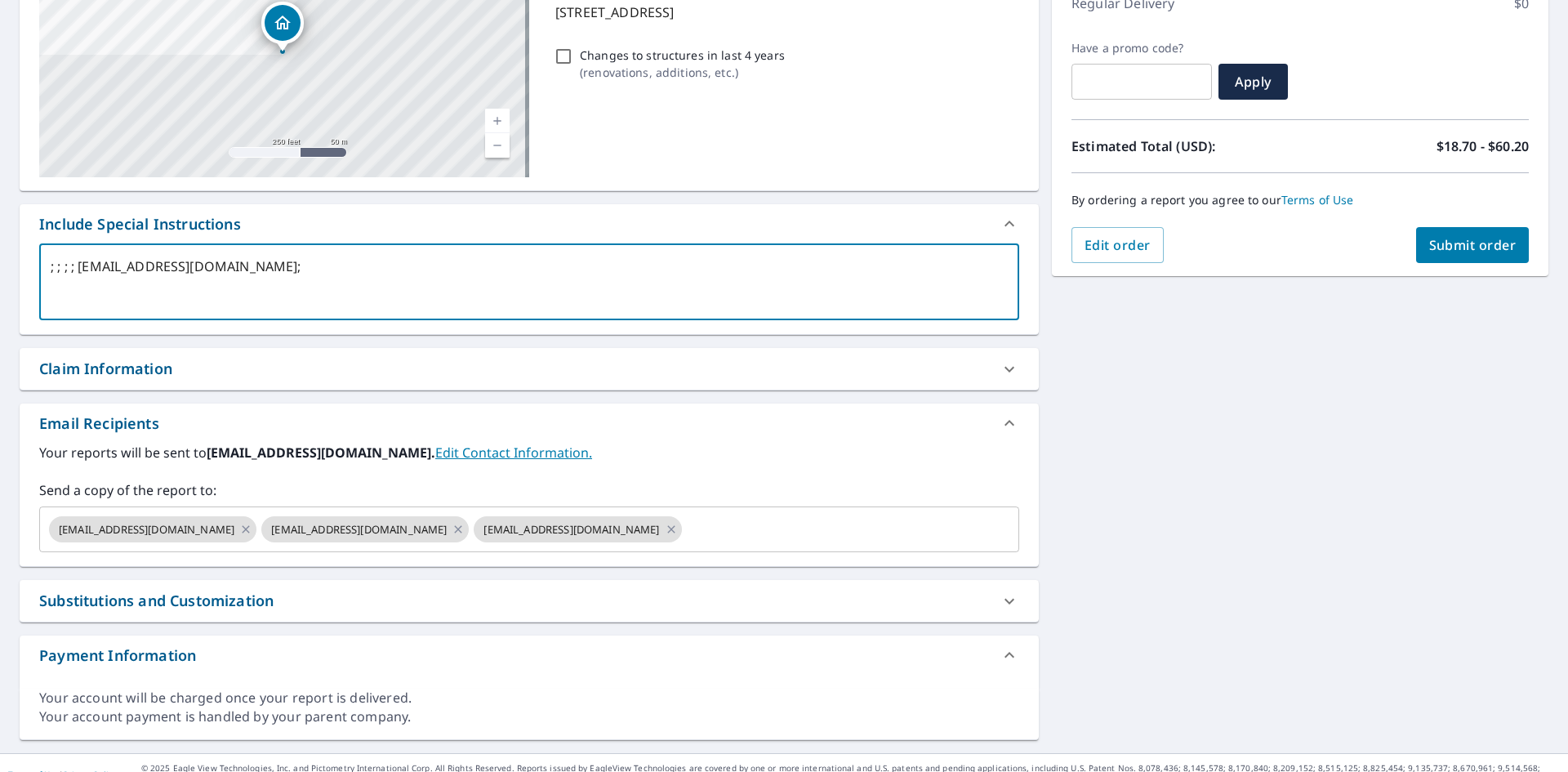
checkbox input "true"
type textarea "x"
checkbox input "true"
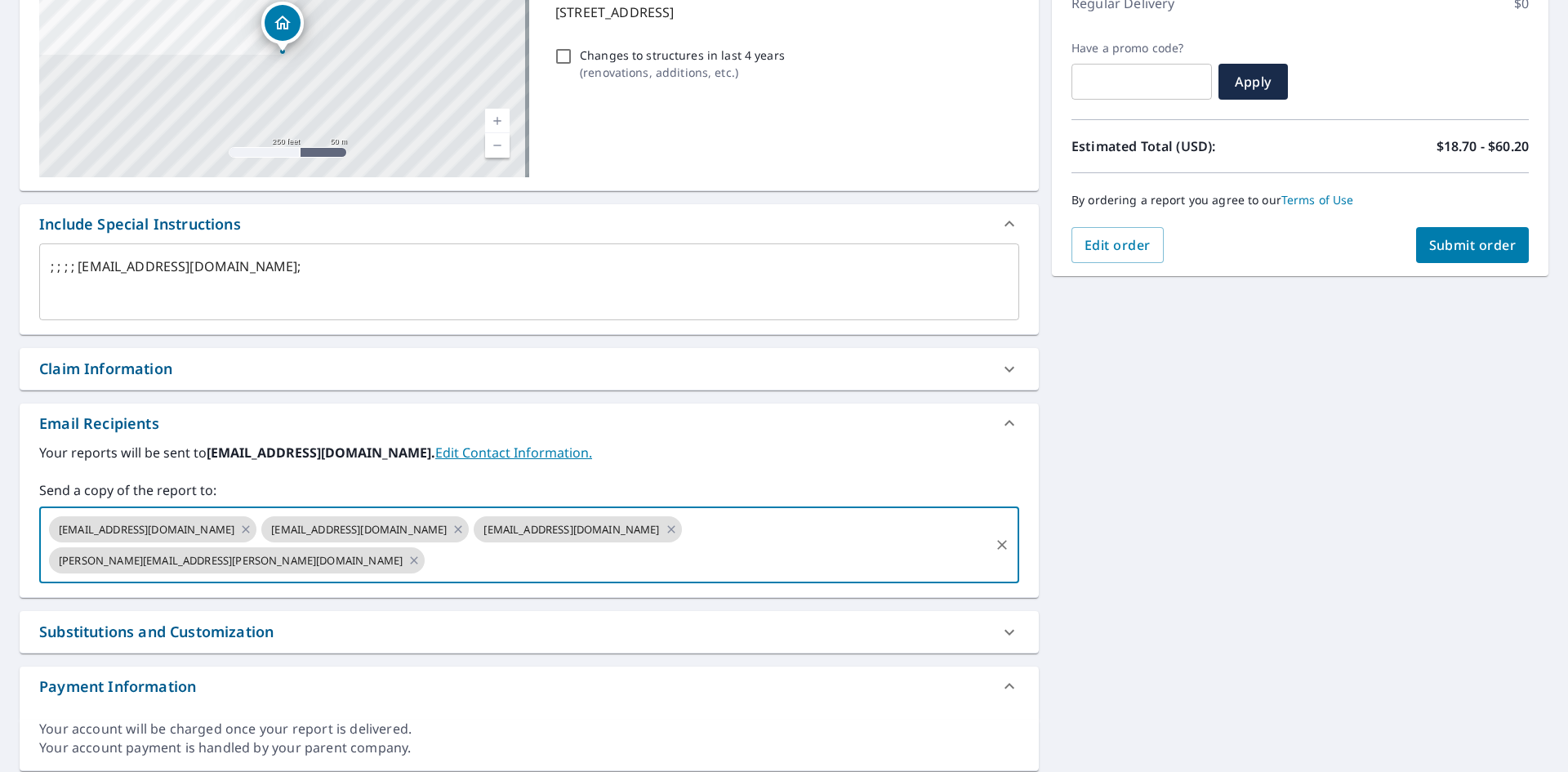
type textarea "x"
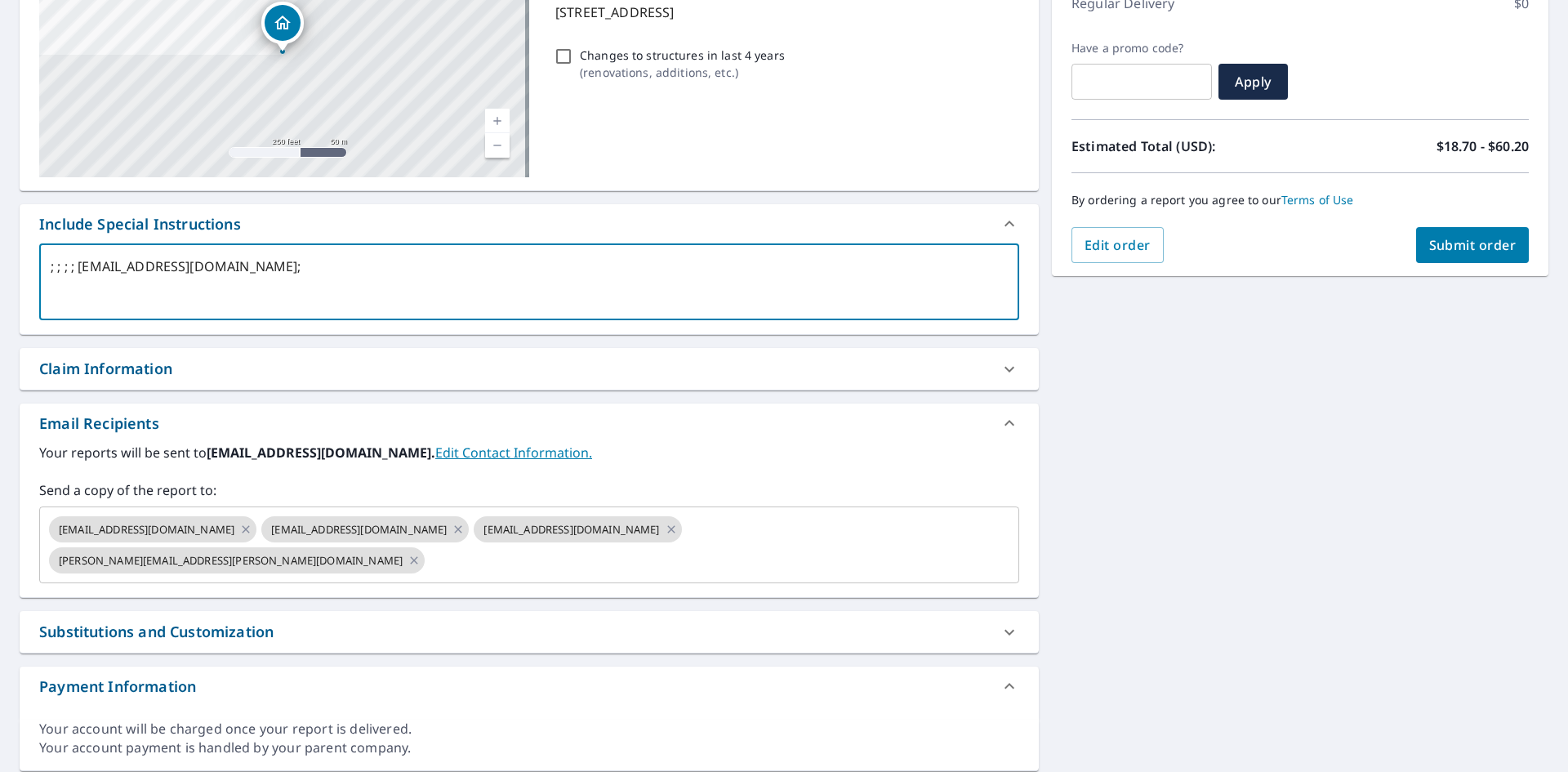
drag, startPoint x: 319, startPoint y: 268, endPoint x: 81, endPoint y: 291, distance: 239.1
click at [81, 291] on textarea "; ; ; ; [EMAIL_ADDRESS][DOMAIN_NAME];" at bounding box center [529, 282] width 957 height 46
type textarea "; ; ; ; ;"
type textarea "x"
type input "[EMAIL_ADDRESS][DOMAIN_NAME]"
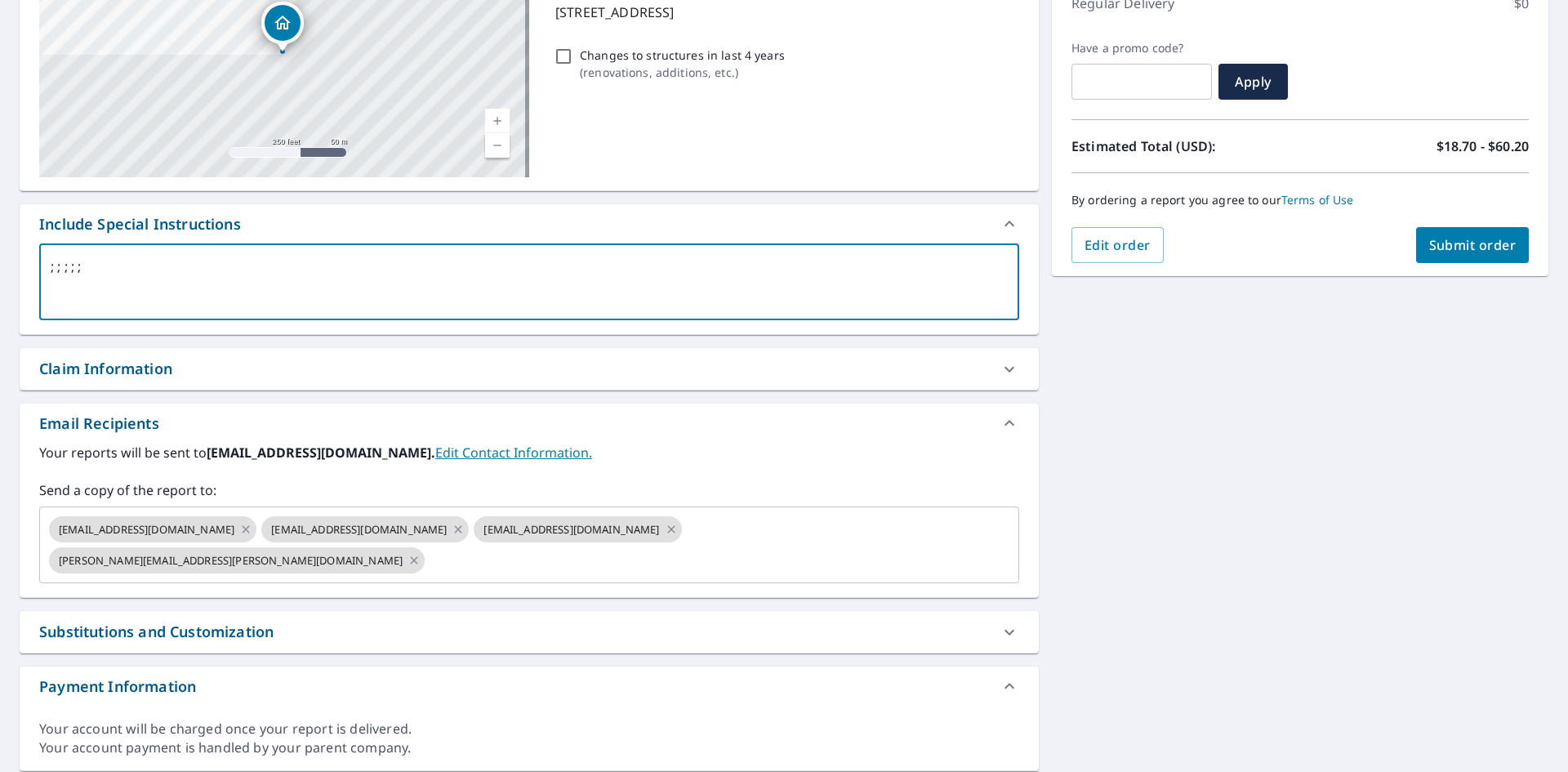
checkbox input "true"
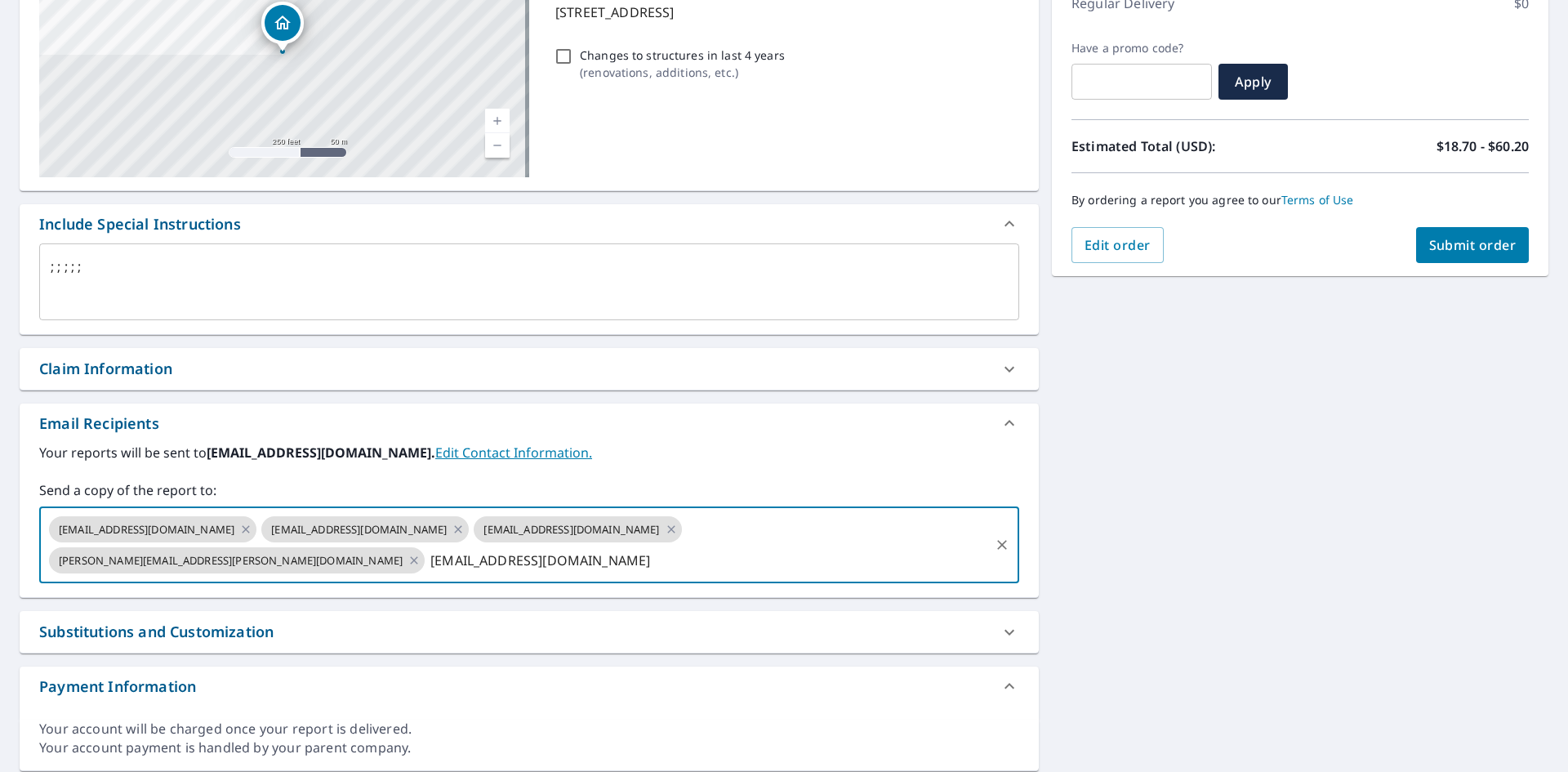
type textarea "x"
checkbox input "true"
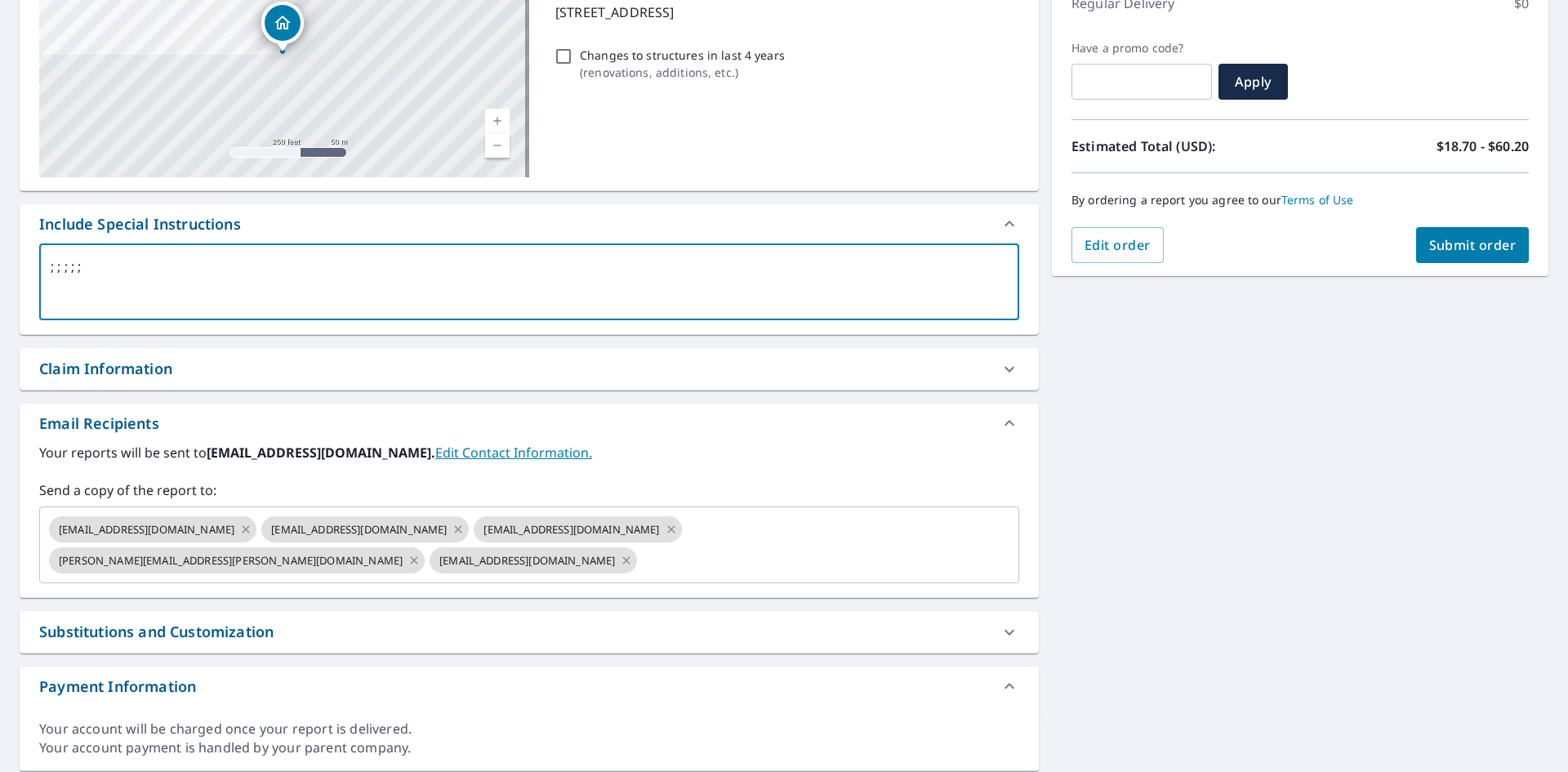
drag, startPoint x: 11, startPoint y: 263, endPoint x: 0, endPoint y: 268, distance: 12.1
click at [0, 268] on div "[STREET_ADDRESS] Aerial Road A standard road map Aerial A detailed look from ab…" at bounding box center [784, 345] width 1568 height 879
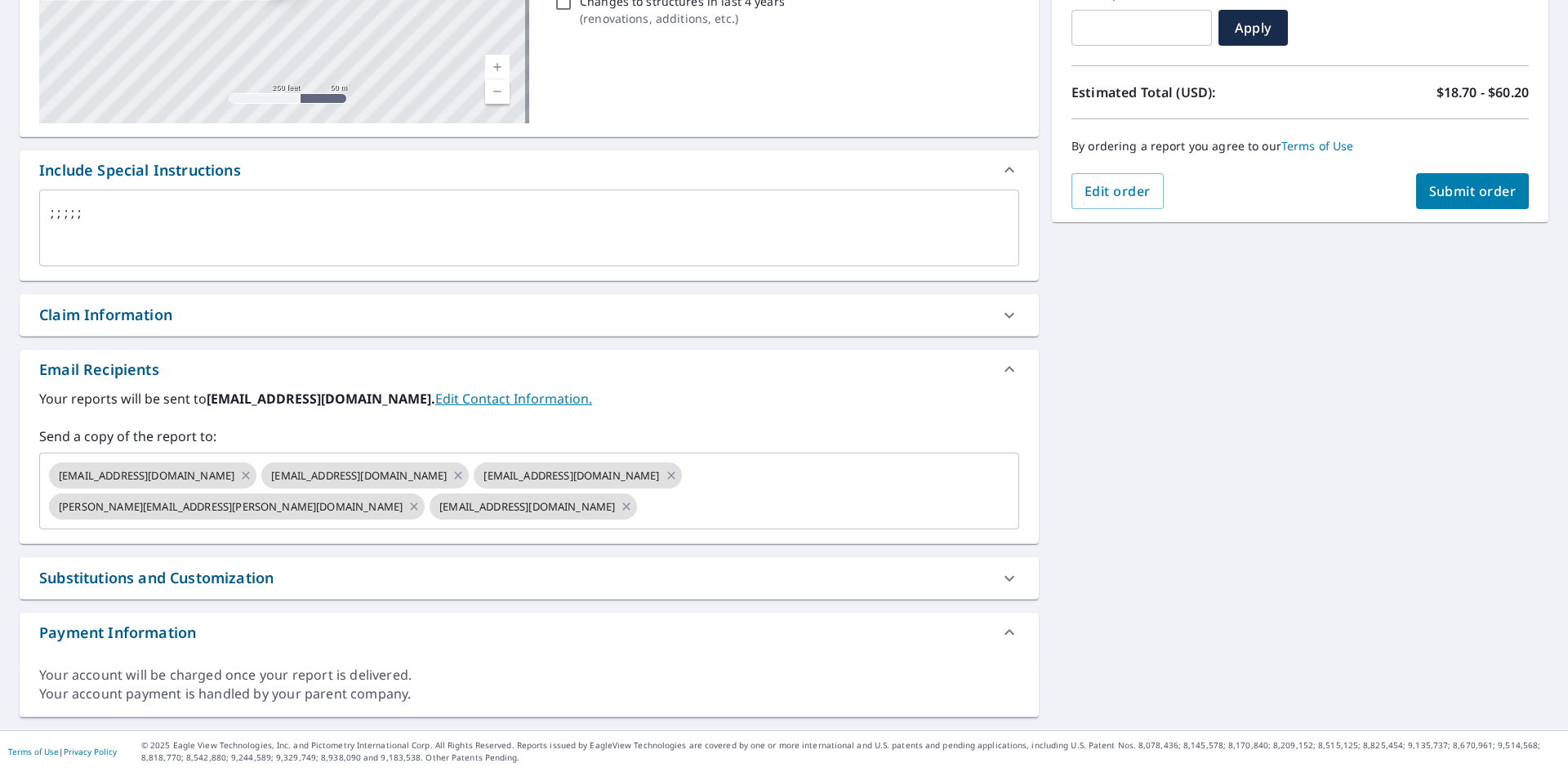
scroll to position [0, 0]
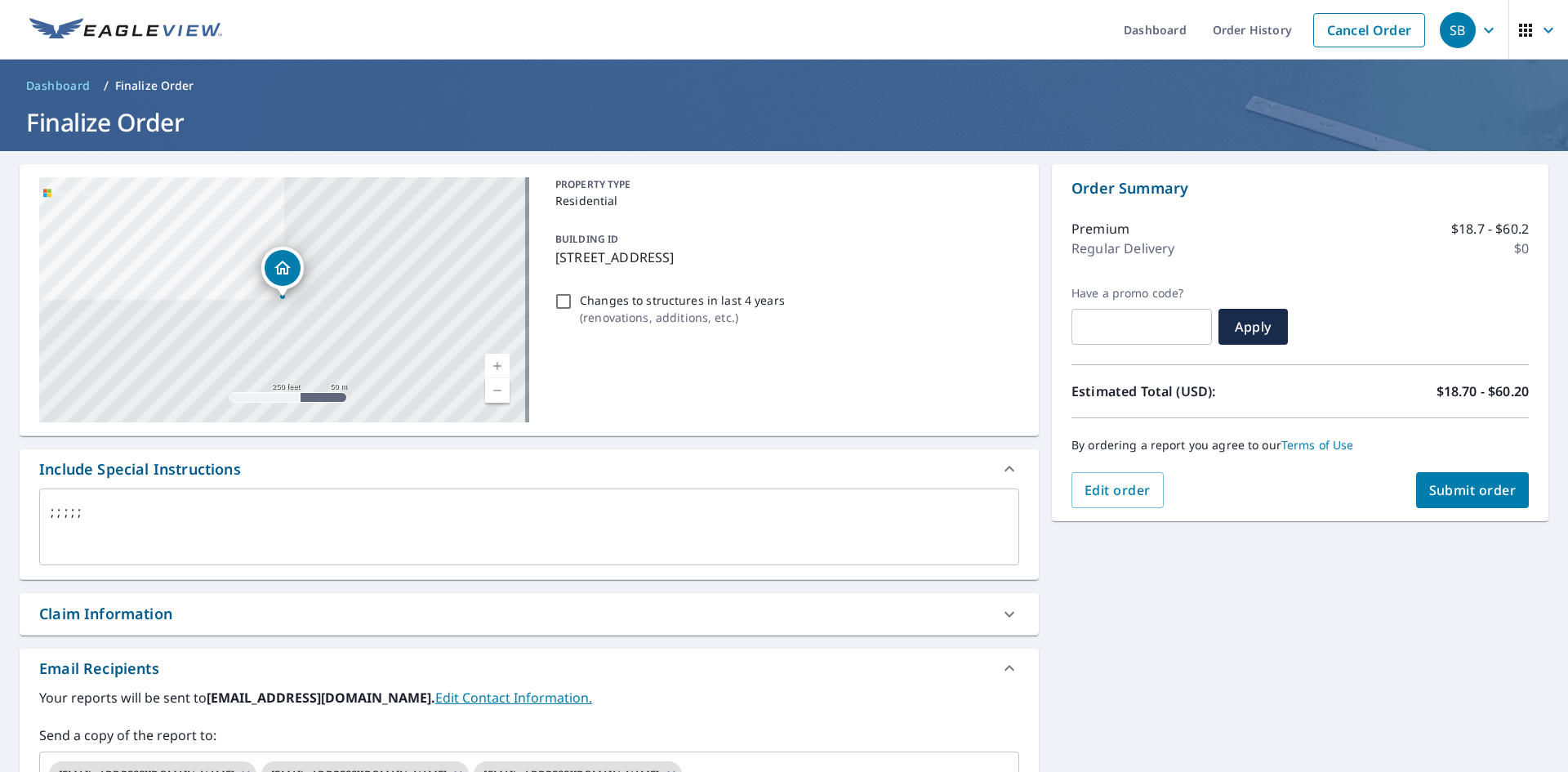
click at [1451, 483] on span "Submit order" at bounding box center [1473, 490] width 87 height 18
type textarea "x"
checkbox input "true"
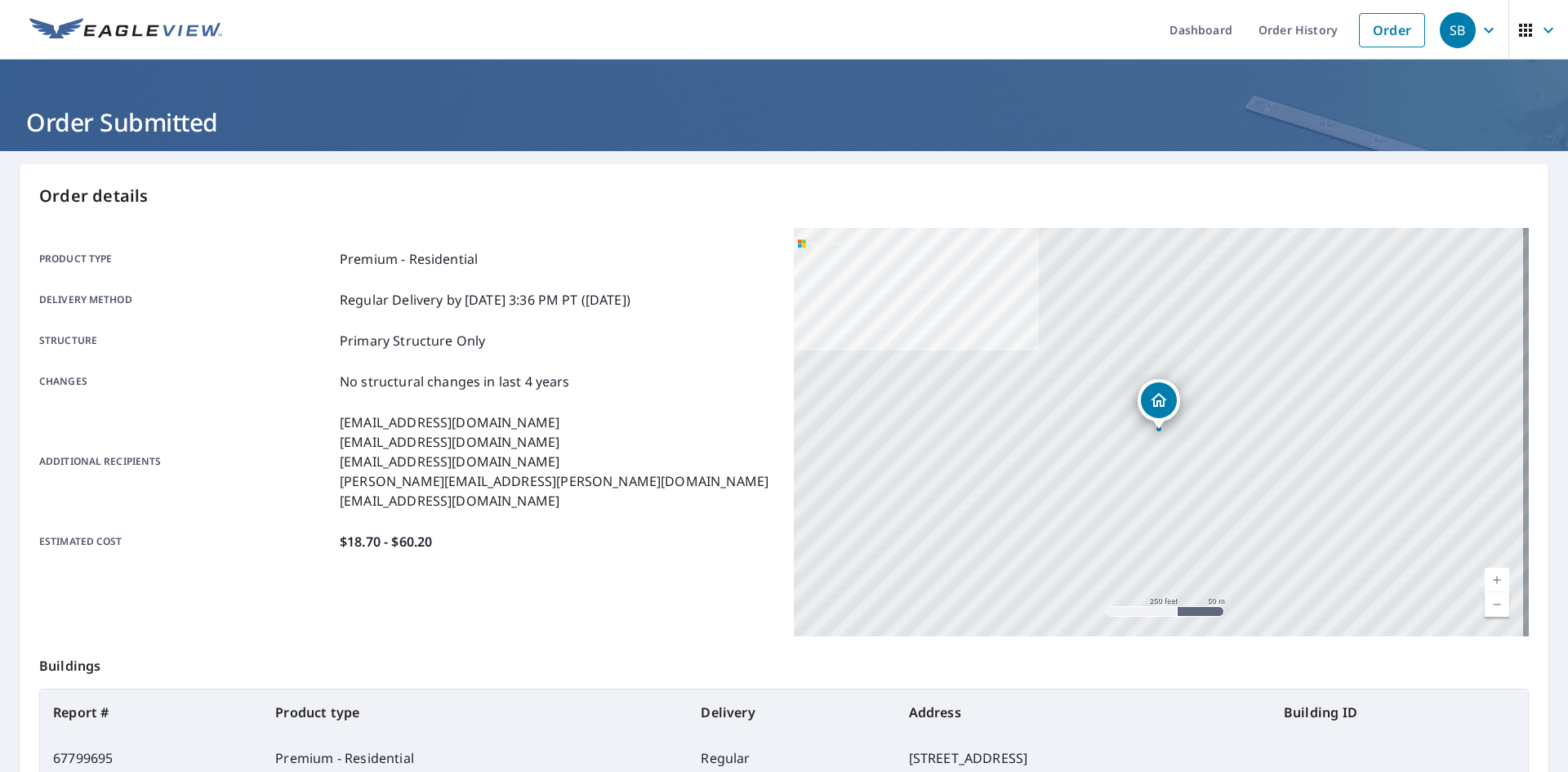
click at [183, 31] on img at bounding box center [126, 31] width 193 height 25
